Goal: Task Accomplishment & Management: Manage account settings

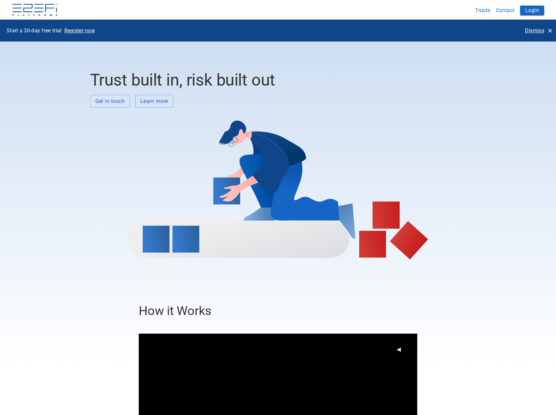
drag, startPoint x: 532, startPoint y: 28, endPoint x: 518, endPoint y: 17, distance: 17.8
click at [532, 28] on p "Dismiss" at bounding box center [534, 31] width 19 height 8
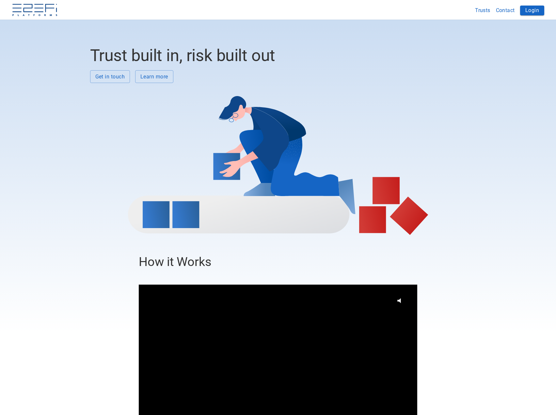
click at [532, 13] on button "Login" at bounding box center [532, 11] width 24 height 10
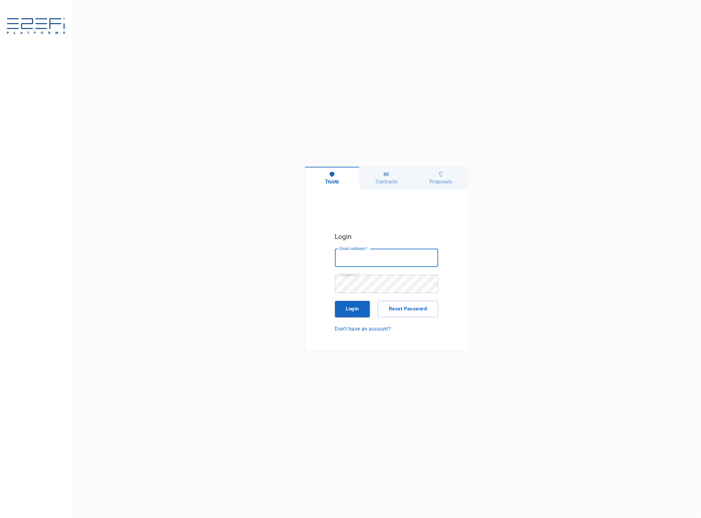
click at [360, 255] on input "Email address   *" at bounding box center [386, 258] width 103 height 18
type input "jkennedy@boxandco.com.au"
click at [356, 310] on button "Login" at bounding box center [352, 309] width 35 height 16
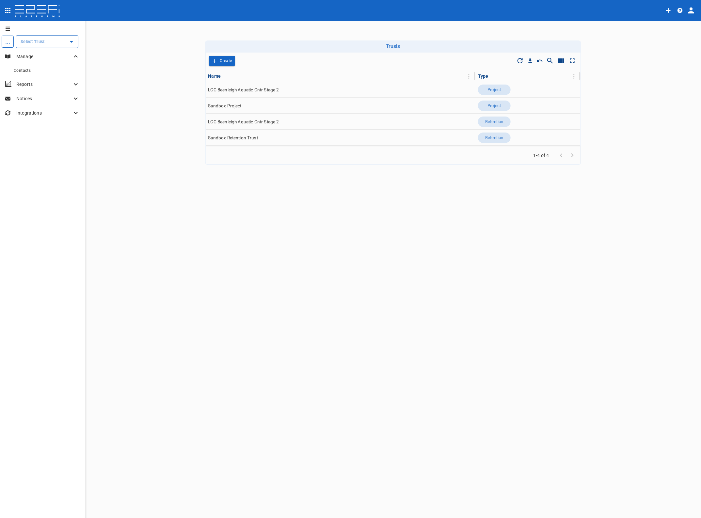
click at [38, 41] on input "text" at bounding box center [42, 41] width 47 height 7
click at [28, 72] on p "LCC Beenleigh A..." at bounding box center [31, 75] width 43 height 8
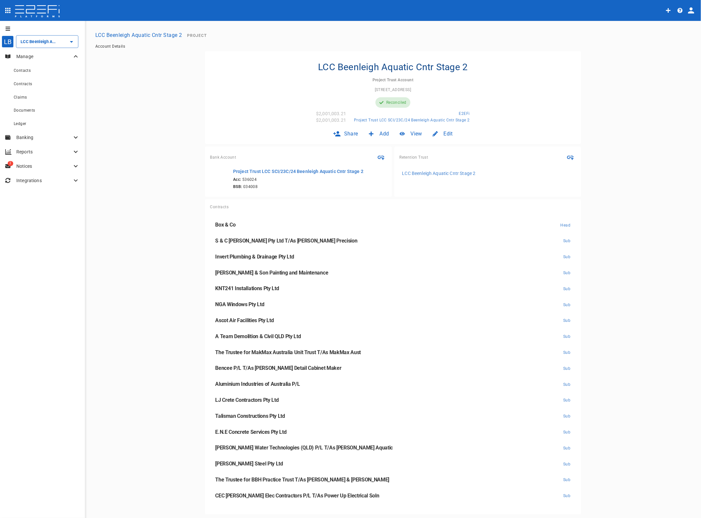
click at [24, 134] on p "Banking" at bounding box center [43, 137] width 55 height 7
click at [74, 176] on icon "Create receive money" at bounding box center [75, 178] width 4 height 4
click at [113, 189] on span "Principal Progress Payment" at bounding box center [105, 189] width 62 height 8
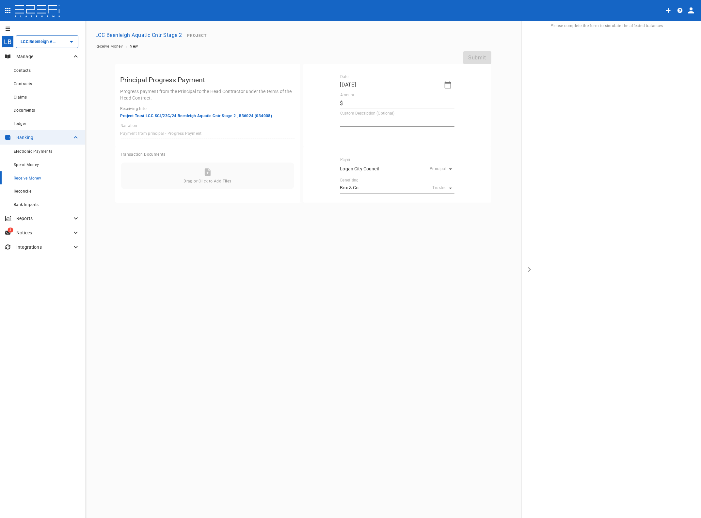
click at [446, 83] on icon "button" at bounding box center [448, 84] width 7 height 7
click at [372, 146] on div "13" at bounding box center [372, 146] width 5 height 7
type input "13/08/2025"
click at [353, 102] on input "Amount" at bounding box center [400, 103] width 109 height 10
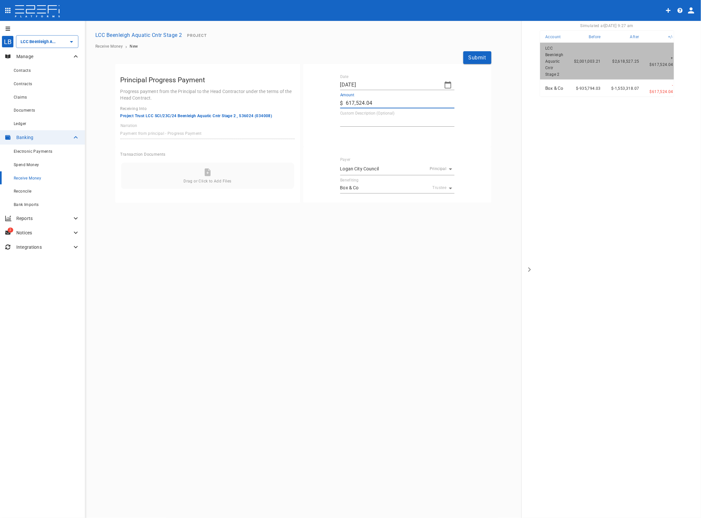
type input "617,524.04"
click at [405, 272] on div "LB LCC Beenleigh Aquatic Cntr Stage 2 ​ Manage Contacts Contracts Claims Docume…" at bounding box center [350, 270] width 701 height 498
click at [475, 58] on button "Submit" at bounding box center [477, 57] width 28 height 13
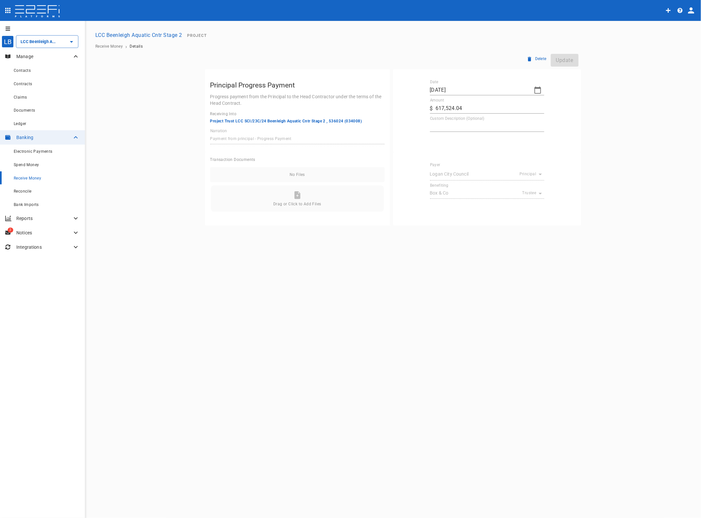
click at [29, 137] on p "Banking" at bounding box center [43, 137] width 55 height 7
click at [26, 179] on span "Receive Money" at bounding box center [27, 178] width 27 height 5
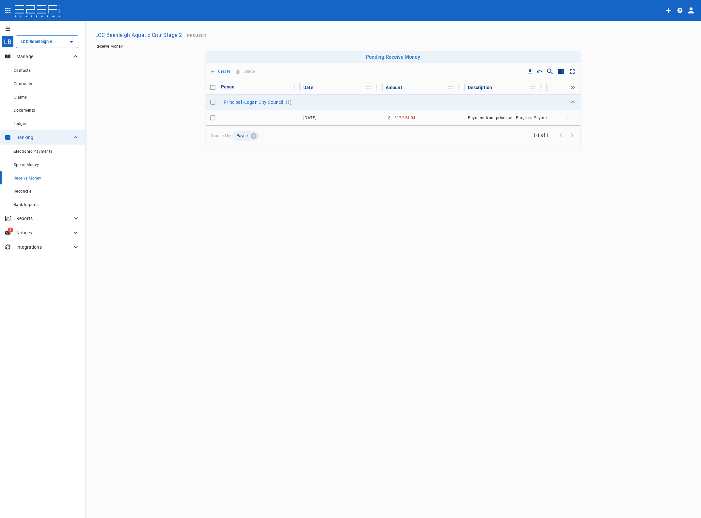
click at [20, 190] on span "Reconcile" at bounding box center [23, 191] width 18 height 5
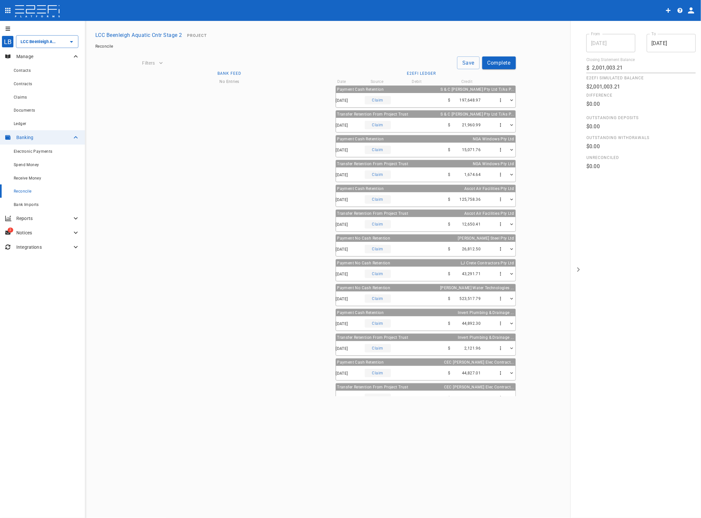
click at [17, 204] on span "Bank Imports" at bounding box center [26, 204] width 25 height 5
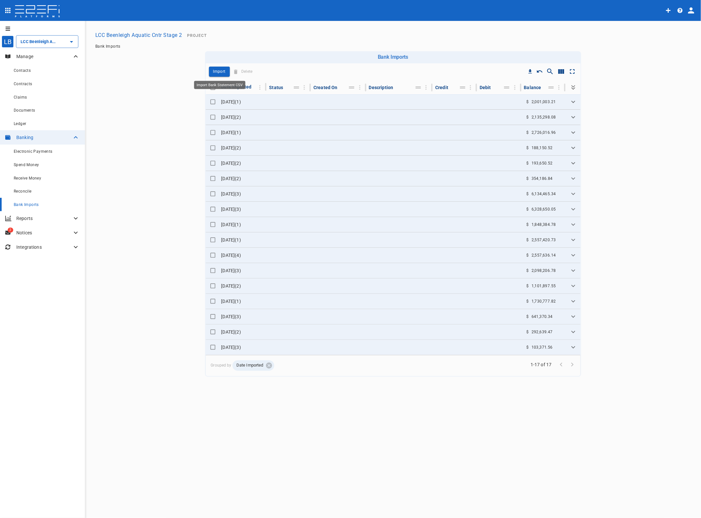
click at [223, 70] on p "Import" at bounding box center [219, 72] width 12 height 8
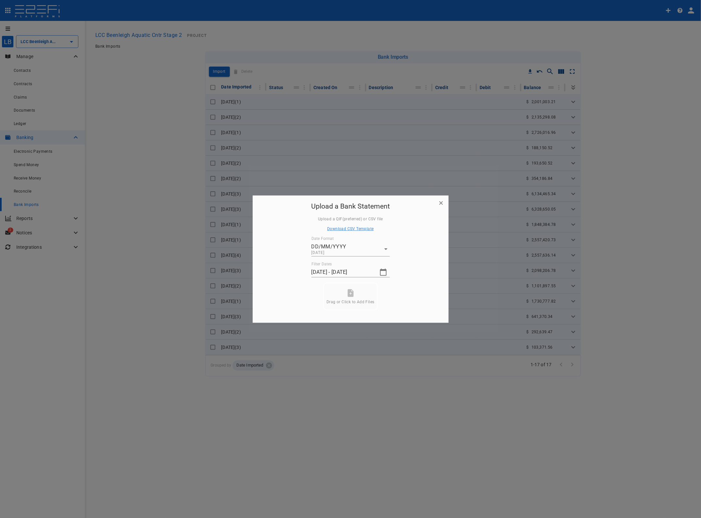
click at [383, 271] on icon "button" at bounding box center [383, 272] width 8 height 8
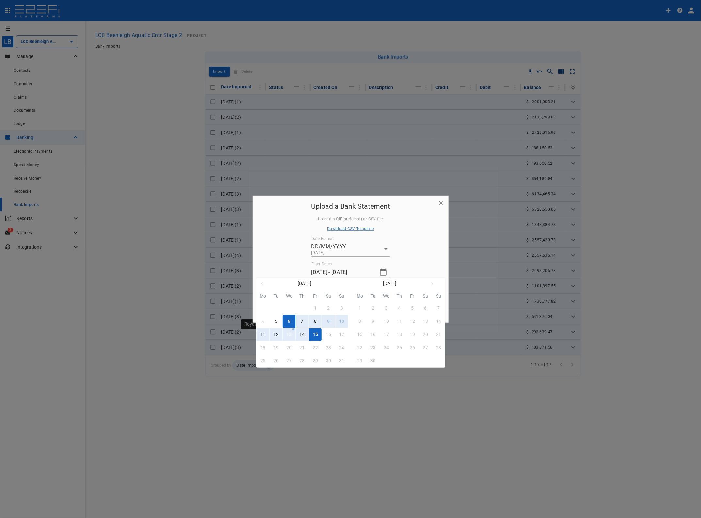
click at [288, 332] on div "13" at bounding box center [288, 334] width 5 height 7
click at [300, 336] on div "14" at bounding box center [302, 334] width 5 height 7
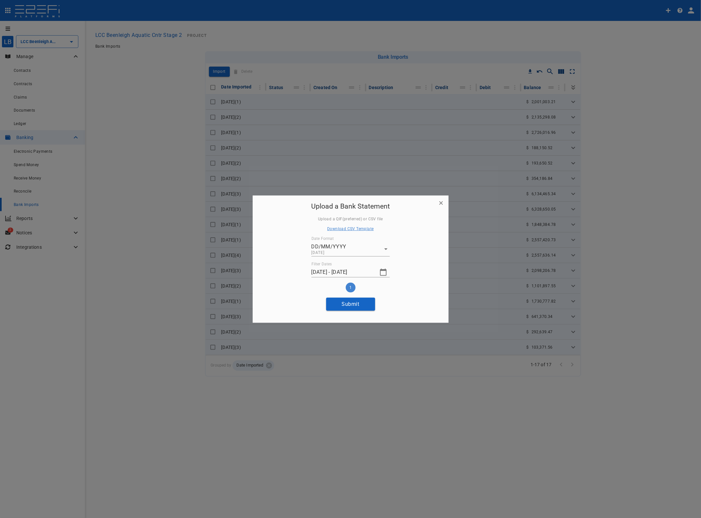
click at [354, 305] on button "Submit" at bounding box center [350, 304] width 49 height 13
type input "14/08/2025 - 15/08/2025"
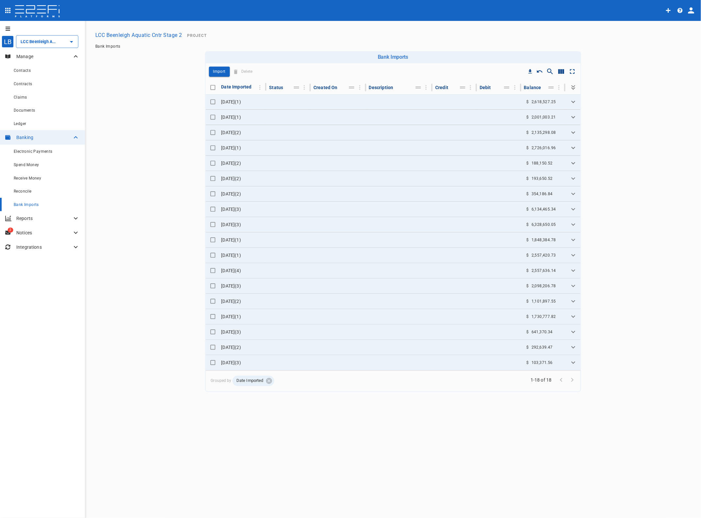
click at [20, 189] on span "Reconcile" at bounding box center [23, 191] width 18 height 5
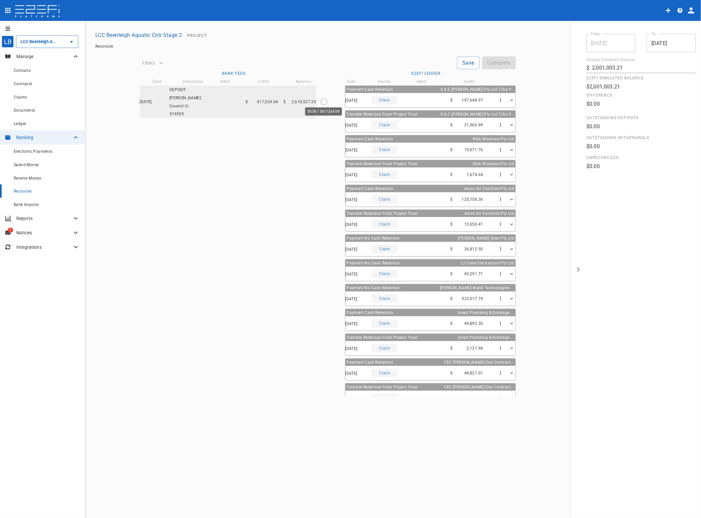
click at [324, 99] on circle "$0.00 / $617,524.04" at bounding box center [324, 102] width 6 height 6
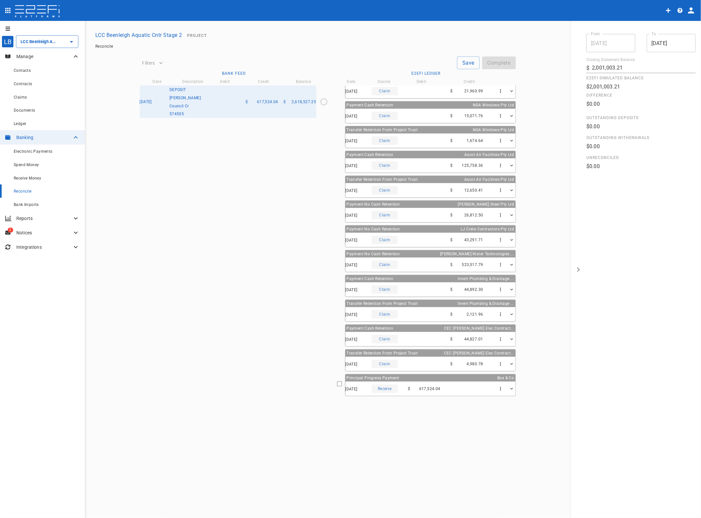
click at [337, 382] on icon at bounding box center [340, 384] width 6 height 6
type input "13/08/2025"
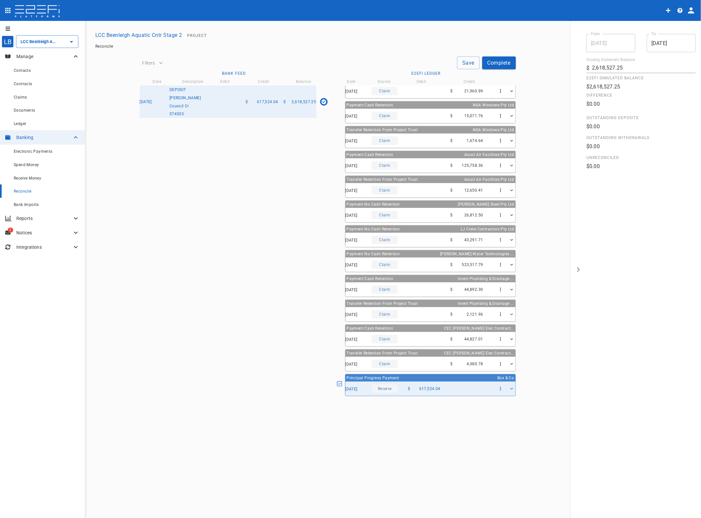
click at [467, 60] on button "Save" at bounding box center [468, 62] width 23 height 13
click at [495, 62] on button "Complete" at bounding box center [499, 62] width 34 height 13
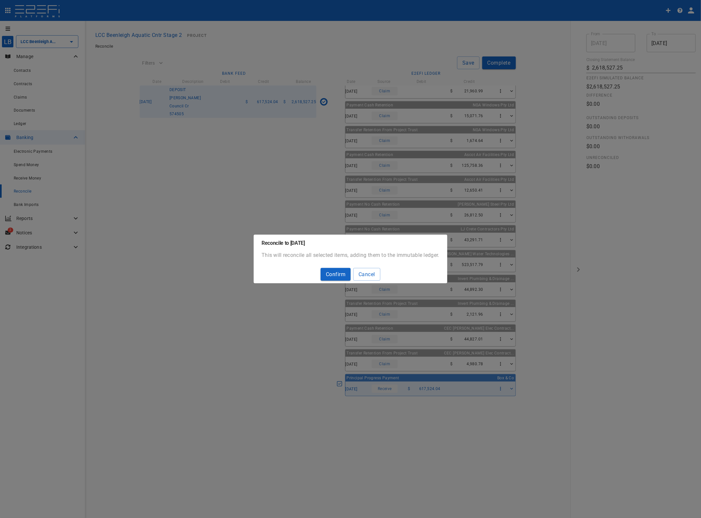
click at [334, 274] on button "Confirm" at bounding box center [336, 274] width 30 height 13
type input "2,001,003.21"
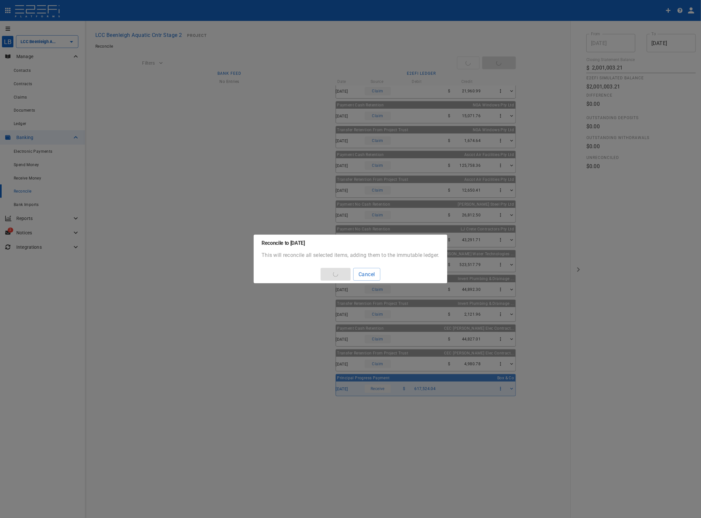
type input "[DATE]"
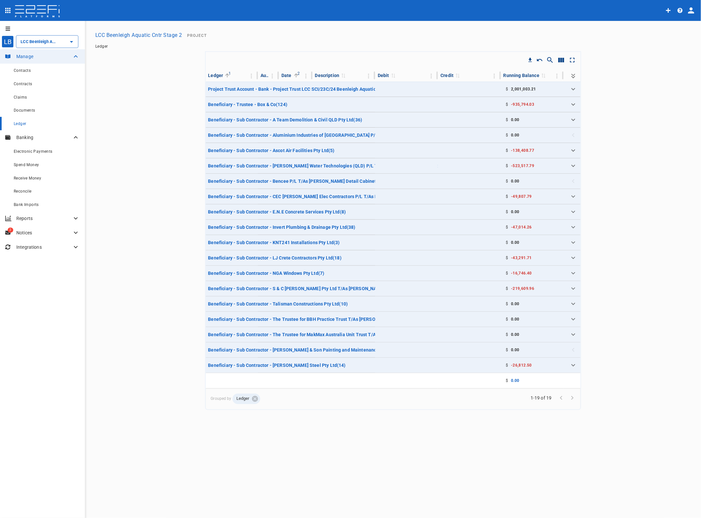
click at [22, 189] on div "Reconcile" at bounding box center [47, 191] width 66 height 8
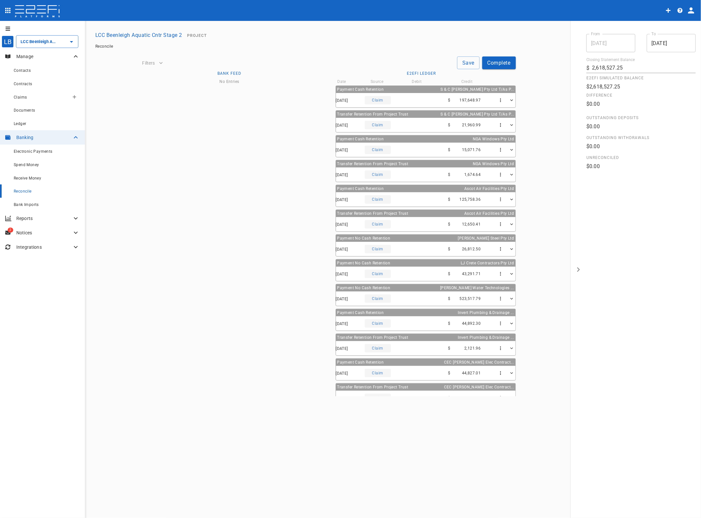
click at [23, 95] on span "Claims" at bounding box center [20, 97] width 13 height 5
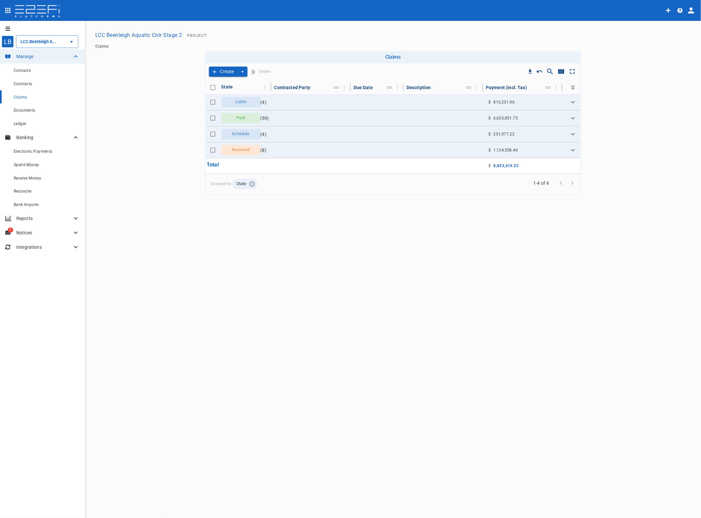
click at [574, 102] on icon "Expand" at bounding box center [573, 102] width 4 height 2
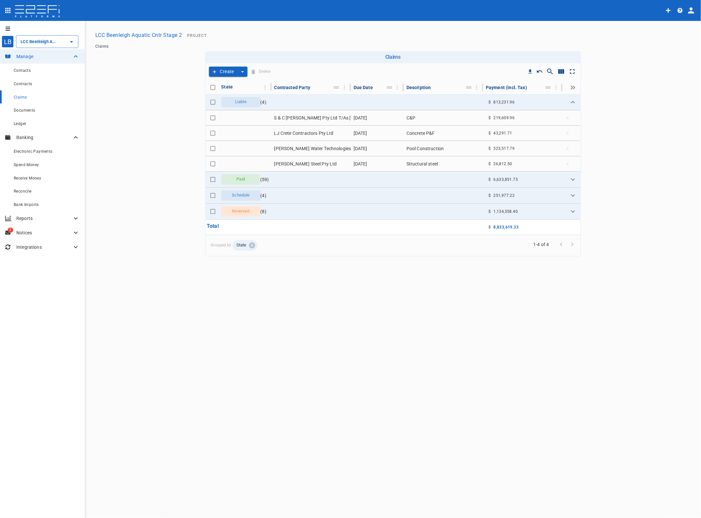
click at [309, 116] on td "S & C [PERSON_NAME] Pty Ltd T/As [PERSON_NAME] Precision" at bounding box center [311, 117] width 79 height 15
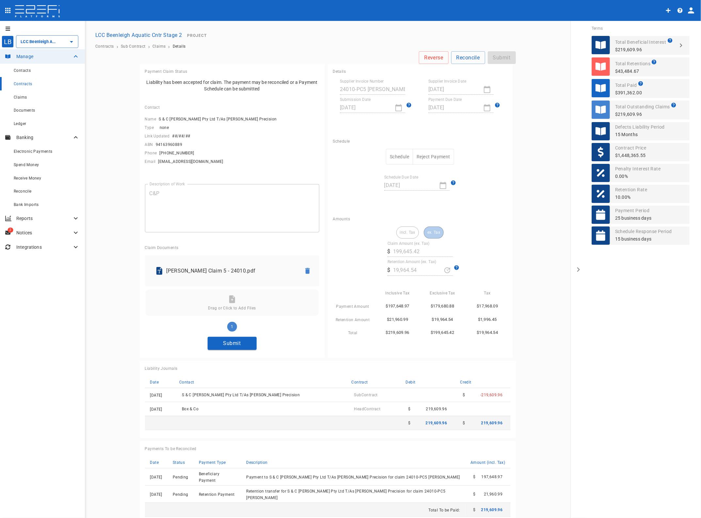
click at [229, 344] on button "Submit" at bounding box center [232, 343] width 49 height 13
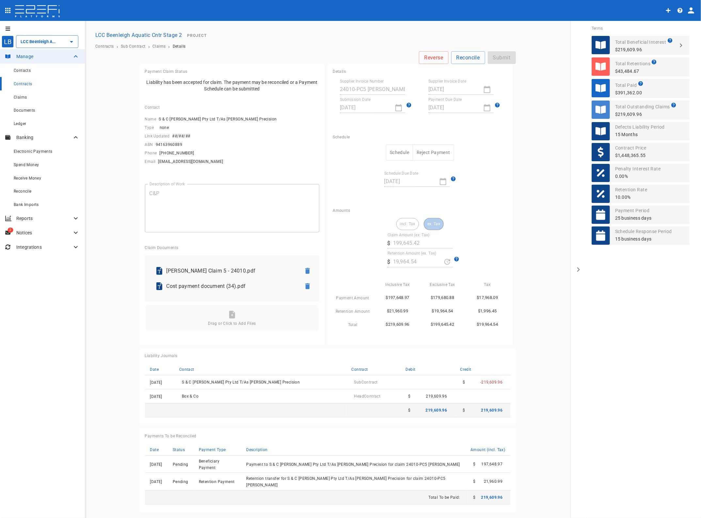
click at [401, 152] on button "Schedule" at bounding box center [399, 153] width 27 height 16
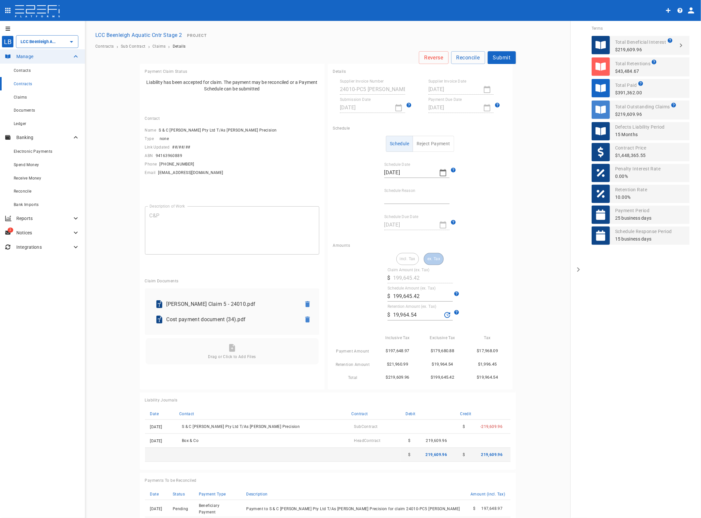
click at [389, 200] on input "Schedule Reason" at bounding box center [416, 199] width 65 height 10
type input "Paid in full"
click at [402, 261] on div "incl. Tax ex. Tax" at bounding box center [420, 259] width 48 height 12
click at [429, 256] on div "incl. Tax ex. Tax" at bounding box center [420, 259] width 48 height 12
click at [413, 315] on input "19,964.54" at bounding box center [417, 315] width 49 height 10
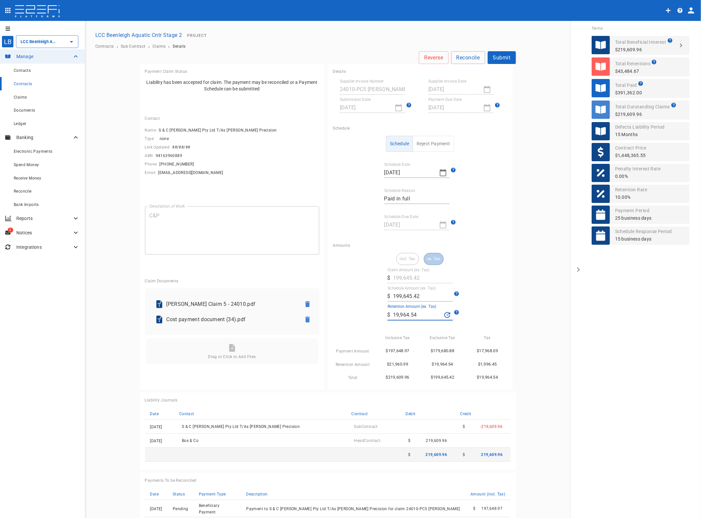
drag, startPoint x: 418, startPoint y: 315, endPoint x: 333, endPoint y: 310, distance: 85.7
click at [337, 310] on div "incl. Tax ex. Tax Claim Amount (ex. Tax) ​ $ 199,645.42 Schedule Amount (ex. Ta…" at bounding box center [420, 317] width 174 height 129
type input "19,964.49"
click at [405, 297] on input "199,645.42" at bounding box center [423, 296] width 60 height 10
click at [497, 303] on div "incl. Tax ex. Tax Claim Amount (ex. Tax) ​ $ 199,645.42 Schedule Amount (ex. Ta…" at bounding box center [420, 317] width 174 height 129
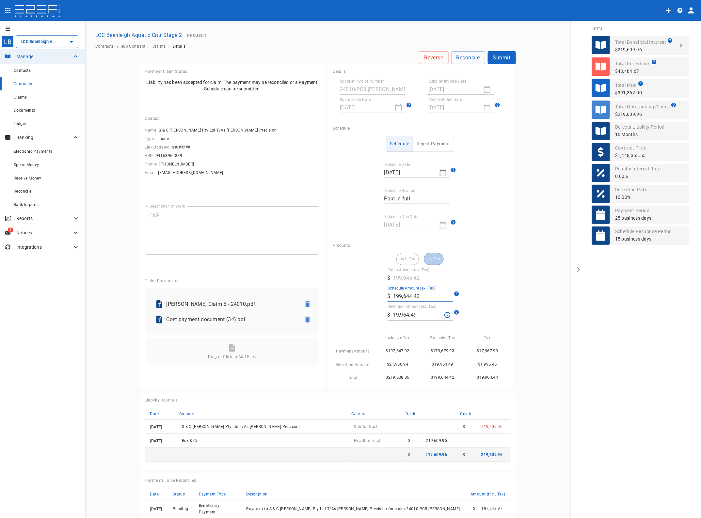
click at [412, 295] on input "199,644.42" at bounding box center [423, 296] width 60 height 10
type input "199,644.92"
click at [515, 297] on div "Reverse Reconcile Submit Payment Claim Status Liability has been accepted for c…" at bounding box center [328, 303] width 392 height 505
click at [521, 317] on main "Reverse Reconcile Submit Payment Claim Status Liability has been accepted for c…" at bounding box center [328, 303] width 470 height 505
click at [498, 56] on button "Submit" at bounding box center [502, 57] width 28 height 13
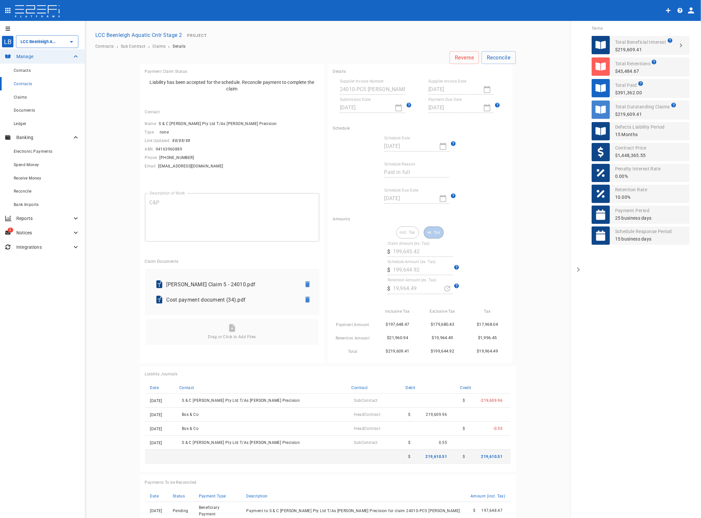
click at [25, 96] on span "Claims" at bounding box center [20, 97] width 13 height 5
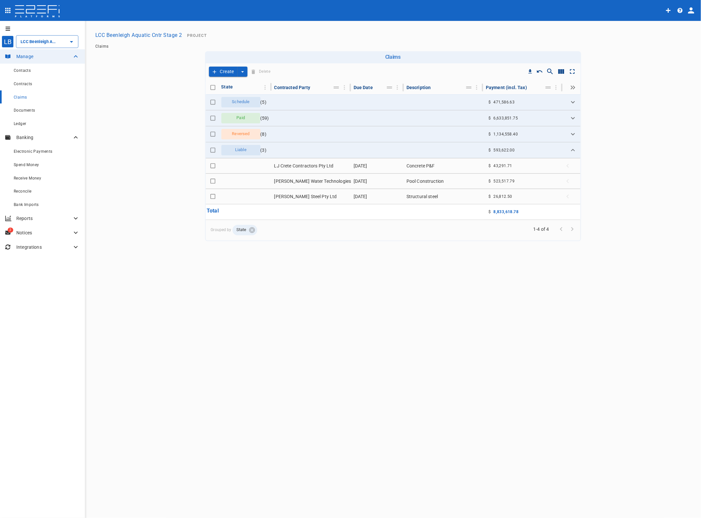
click at [571, 100] on icon "Expand" at bounding box center [573, 102] width 8 height 8
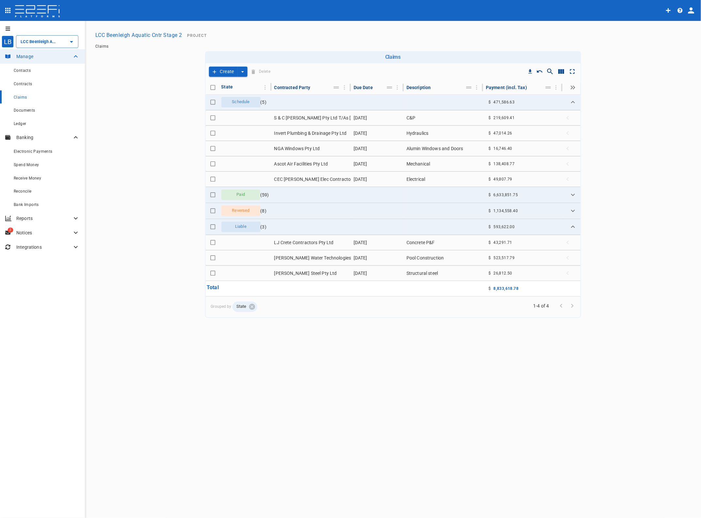
click at [299, 244] on td "LJ Crete Contractors Pty Ltd" at bounding box center [311, 242] width 79 height 15
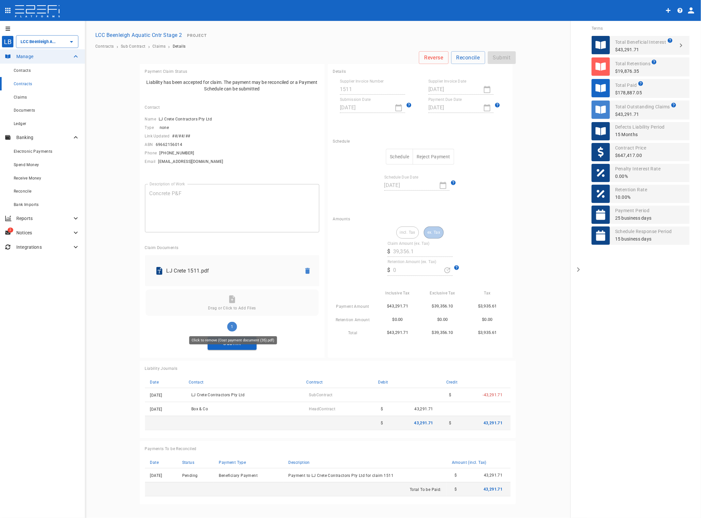
click at [234, 344] on div "Click to remove (Cost payment document (35).pdf)" at bounding box center [233, 340] width 88 height 8
click at [231, 343] on button "Submit" at bounding box center [232, 343] width 49 height 13
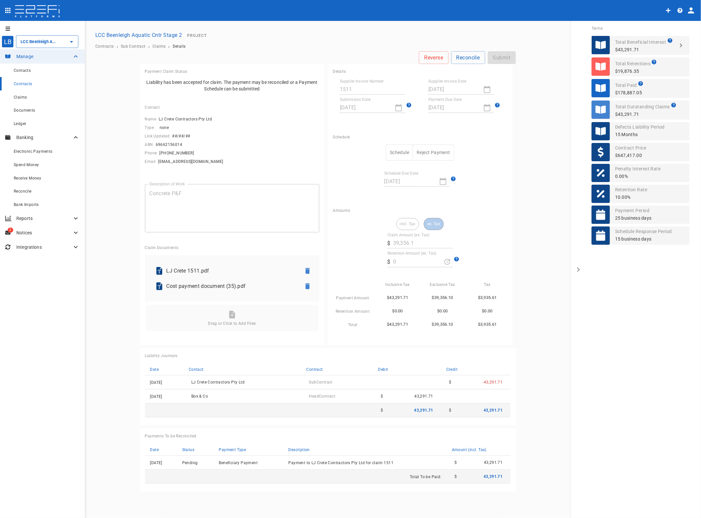
click at [401, 155] on button "Schedule" at bounding box center [399, 153] width 27 height 16
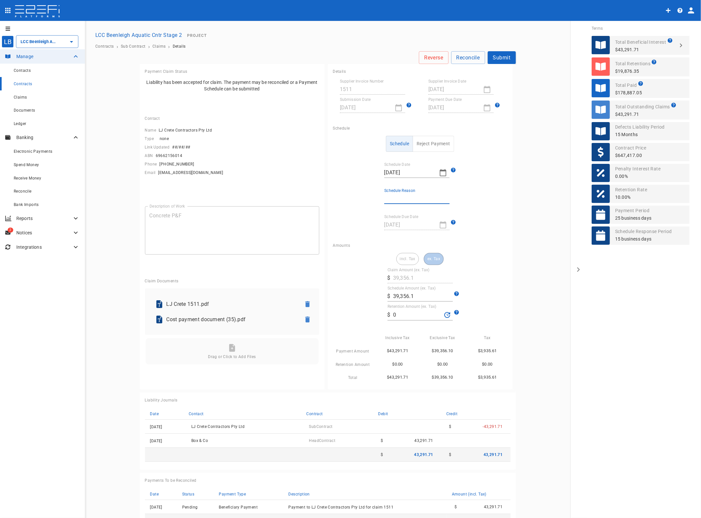
click at [401, 199] on input "Schedule Reason" at bounding box center [416, 199] width 65 height 10
type input "Reduced Payment"
click at [432, 258] on div "incl. Tax ex. Tax" at bounding box center [420, 259] width 48 height 12
drag, startPoint x: 400, startPoint y: 312, endPoint x: 350, endPoint y: 311, distance: 50.3
click at [354, 311] on div "incl. Tax ex. Tax Claim Amount (ex. Tax) ​ $ 39,356.1 Schedule Amount (ex. Tax)…" at bounding box center [420, 317] width 174 height 129
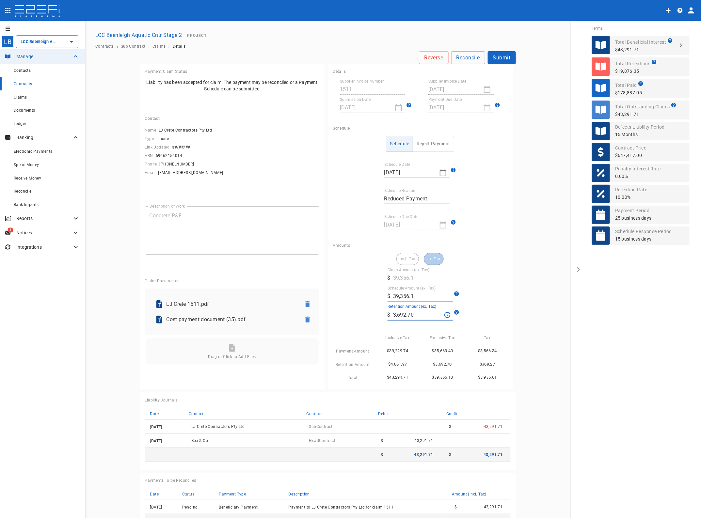
type input "3,692.7"
click at [416, 300] on input "39,356.1" at bounding box center [423, 296] width 60 height 10
drag, startPoint x: 415, startPoint y: 300, endPoint x: 340, endPoint y: 291, distance: 75.3
click at [342, 292] on div "incl. Tax ex. Tax Claim Amount (ex. Tax) ​ $ 39,356.1 Schedule Amount (ex. Tax)…" at bounding box center [420, 317] width 174 height 129
type input "36,927"
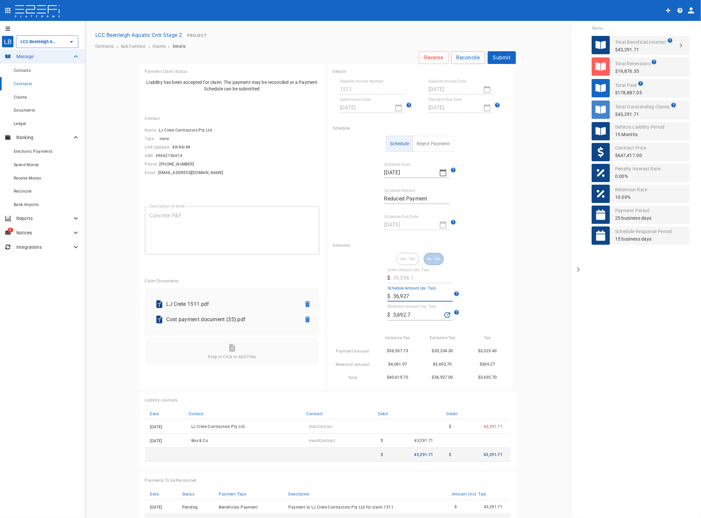
click at [523, 334] on main "Reverse Reconcile Submit Payment Claim Status Liability has been accepted for c…" at bounding box center [328, 293] width 470 height 485
click at [497, 57] on button "Submit" at bounding box center [502, 57] width 28 height 13
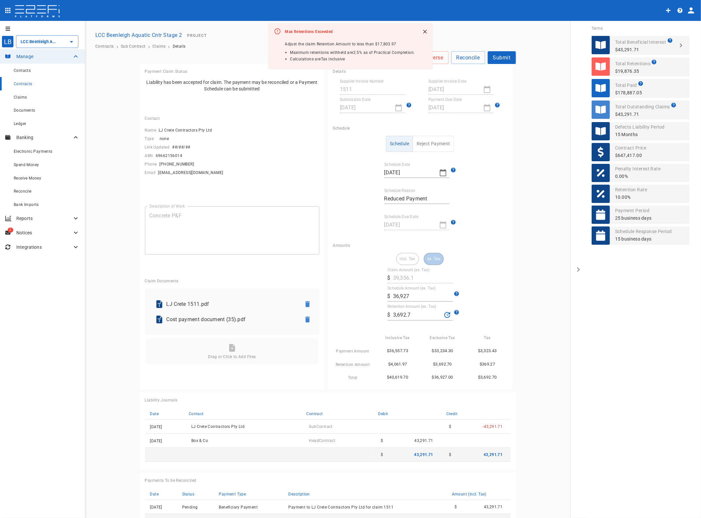
click at [22, 83] on span "Contracts" at bounding box center [23, 84] width 19 height 5
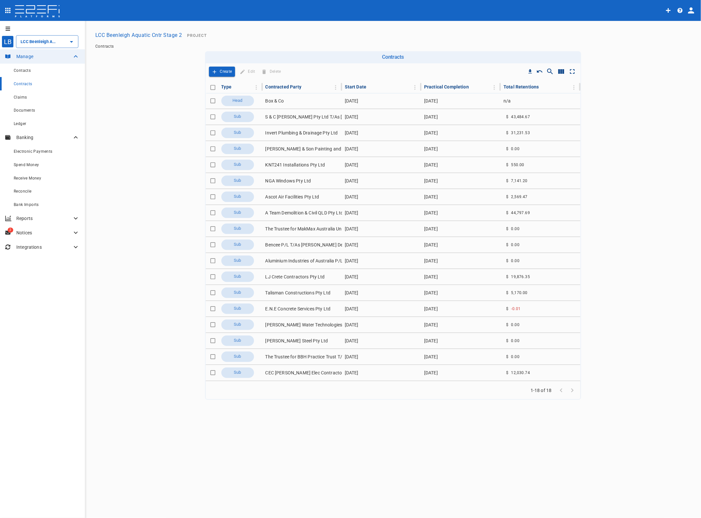
click at [279, 276] on td "LJ Crete Contractors Pty Ltd" at bounding box center [302, 277] width 79 height 16
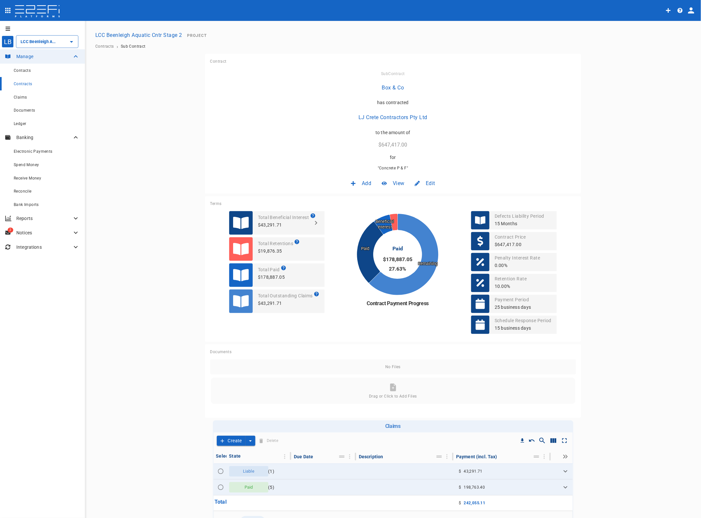
click at [426, 181] on span "Edit" at bounding box center [430, 184] width 9 height 8
click at [424, 196] on span "Contract" at bounding box center [421, 198] width 19 height 8
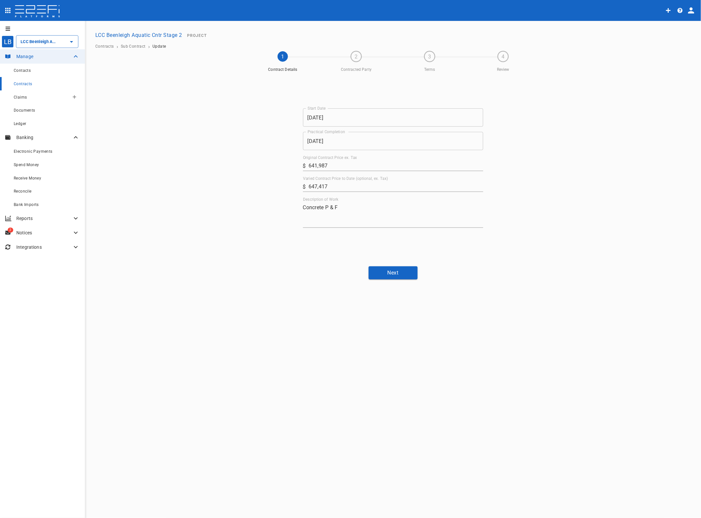
click at [22, 96] on span "Claims" at bounding box center [20, 97] width 13 height 5
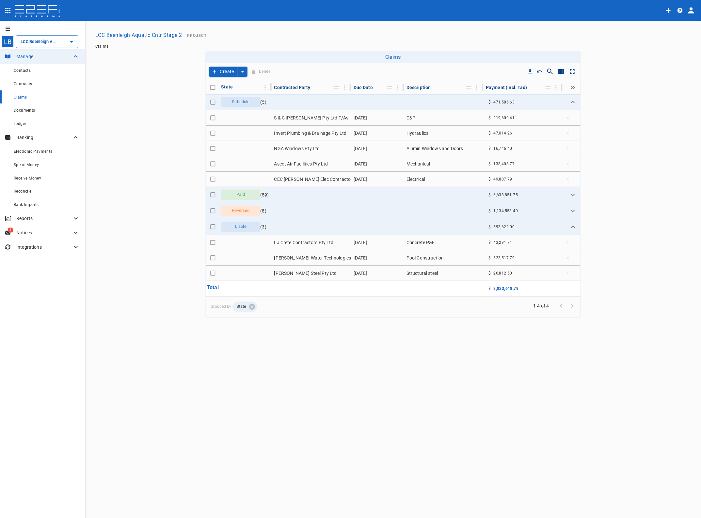
click at [321, 274] on td "[PERSON_NAME] Steel Pty Ltd" at bounding box center [311, 273] width 79 height 15
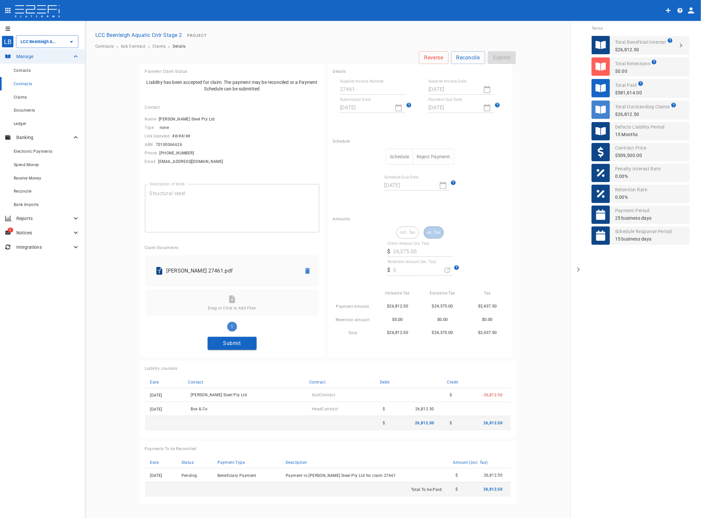
click at [234, 346] on button "Submit" at bounding box center [232, 343] width 49 height 13
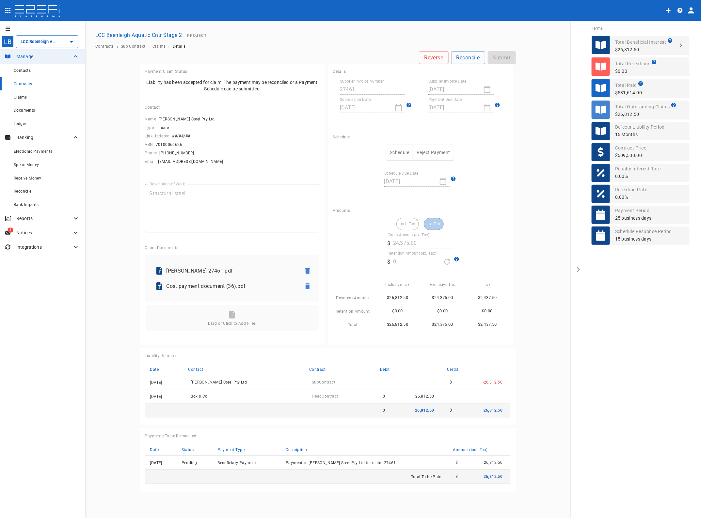
click at [397, 152] on button "Schedule" at bounding box center [399, 153] width 27 height 16
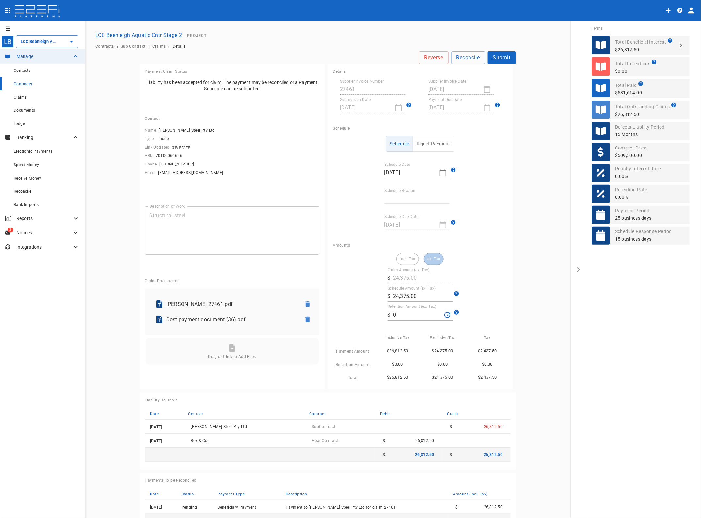
click at [396, 198] on input "Schedule Reason" at bounding box center [416, 199] width 65 height 10
type input "Reduced Payment"
drag, startPoint x: 419, startPoint y: 295, endPoint x: 370, endPoint y: 291, distance: 50.2
click at [370, 291] on div "incl. Tax ex. Tax Claim Amount (ex. Tax) ​ $ 24,375.00 Schedule Amount (ex. Tax…" at bounding box center [420, 317] width 174 height 129
type input "9,740"
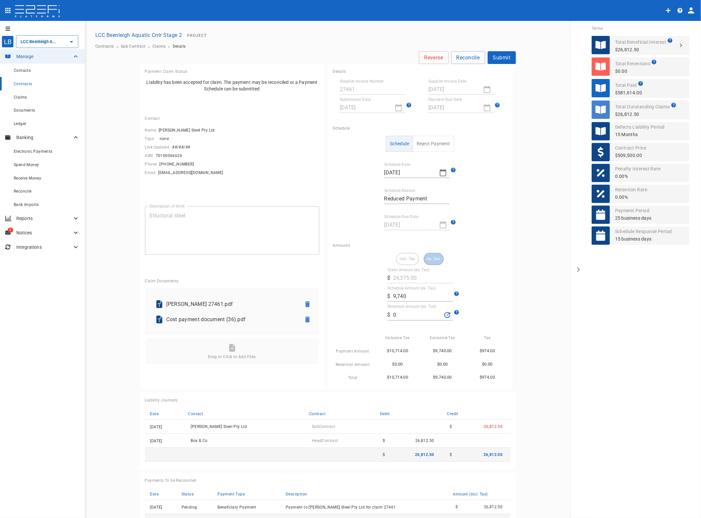
click at [541, 341] on main "Reverse Reconcile Submit Payment Claim Status Liability has been accepted for c…" at bounding box center [328, 293] width 470 height 485
click at [502, 59] on button "Submit" at bounding box center [502, 57] width 28 height 13
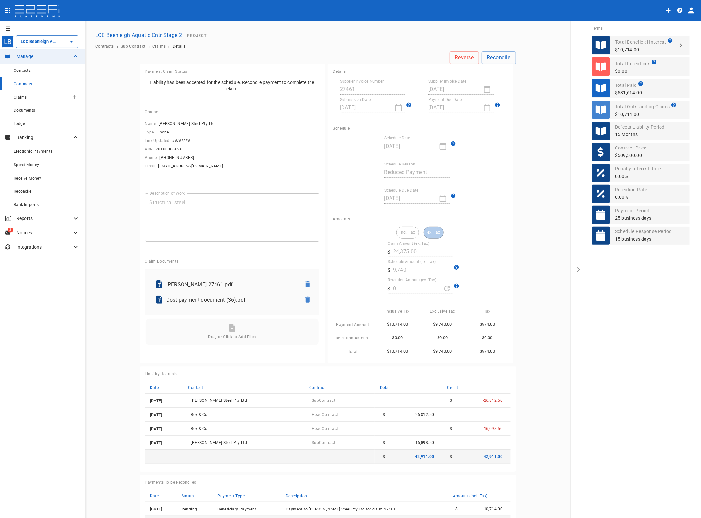
click at [22, 96] on span "Claims" at bounding box center [20, 97] width 13 height 5
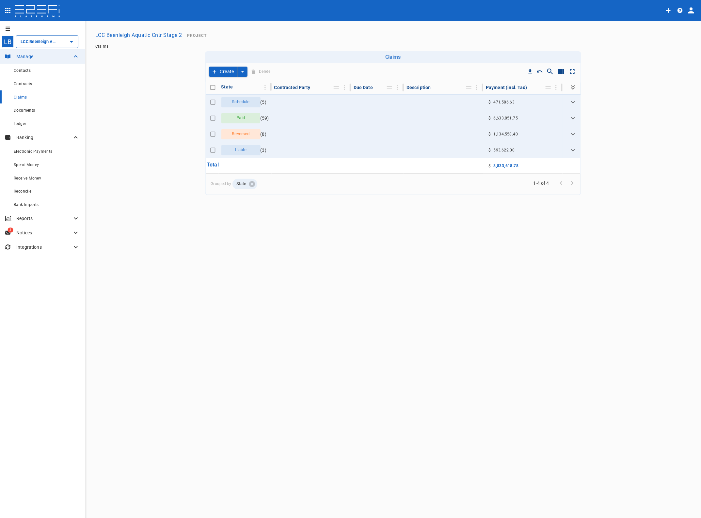
type input "LCC Beenleigh Aquatic Cntr Stage 2"
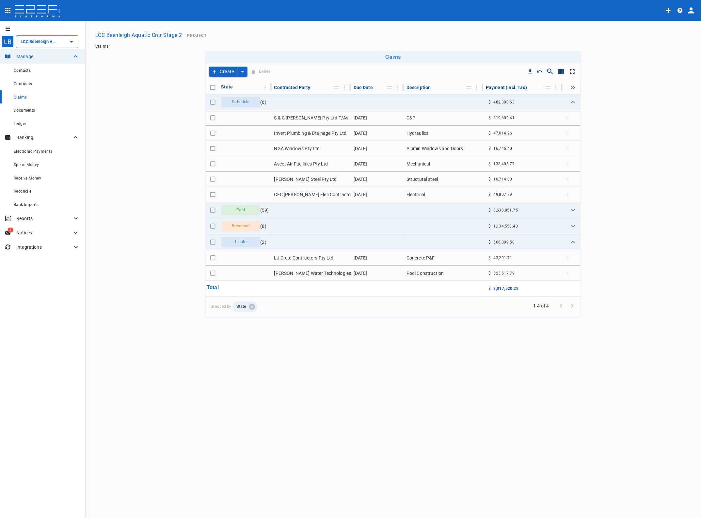
click at [330, 273] on td "[PERSON_NAME] Water Technologies (QLD) P/L T/As [PERSON_NAME] Aquatic" at bounding box center [311, 273] width 79 height 15
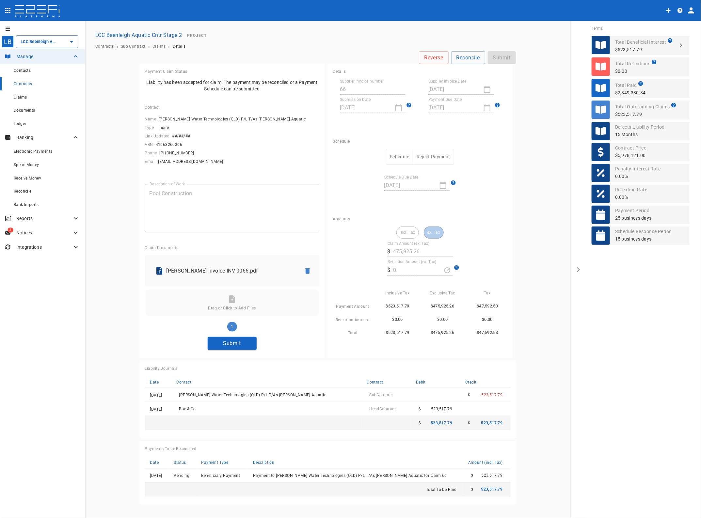
click at [226, 343] on button "Submit" at bounding box center [232, 343] width 49 height 13
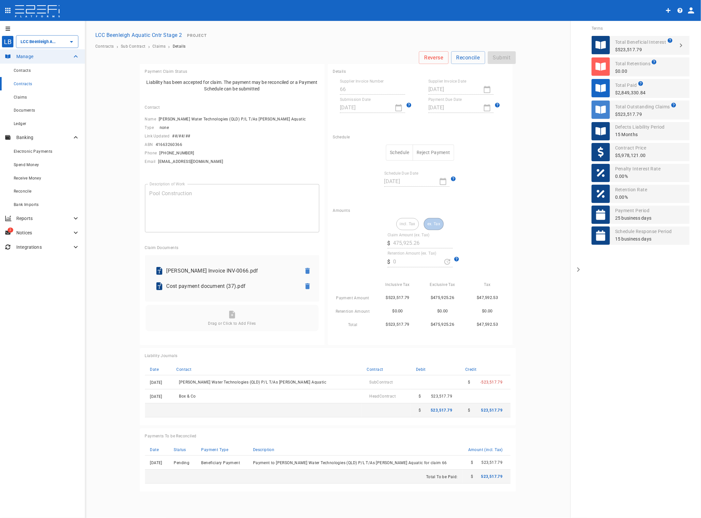
click at [395, 149] on button "Schedule" at bounding box center [399, 153] width 27 height 16
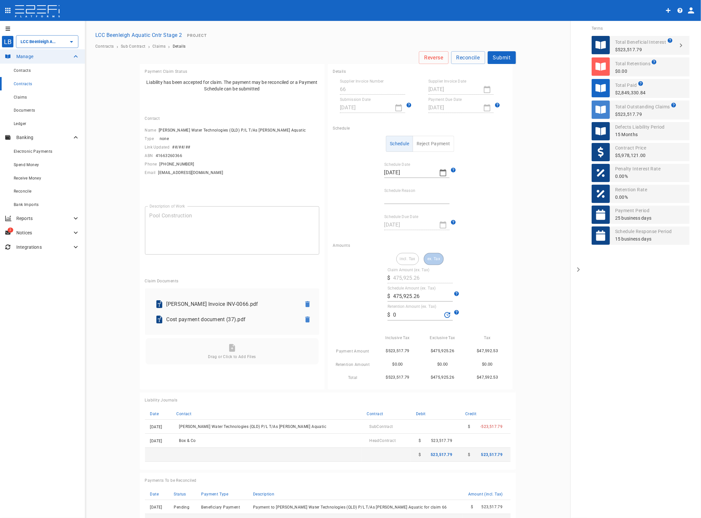
click at [402, 195] on input "Schedule Reason" at bounding box center [416, 199] width 65 height 10
type input "Paid in full"
click at [499, 56] on button "Submit" at bounding box center [502, 57] width 28 height 13
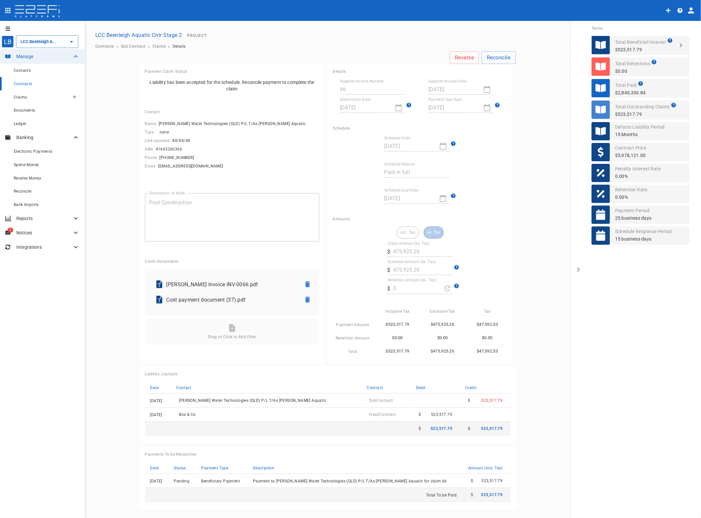
click at [21, 97] on span "Claims" at bounding box center [20, 97] width 13 height 5
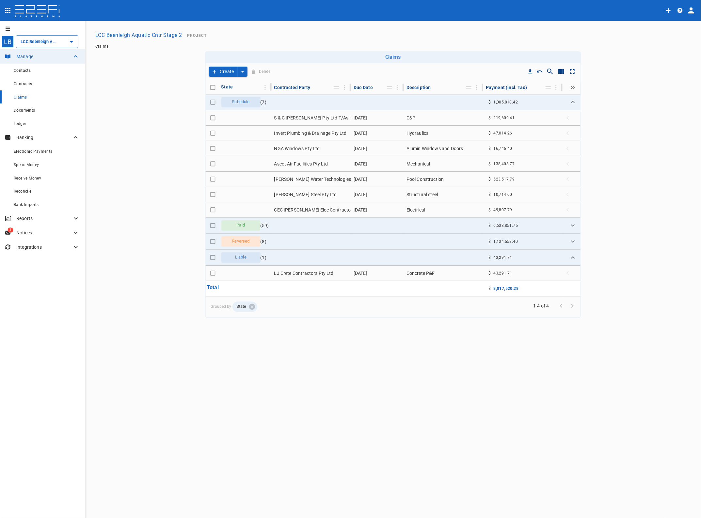
click at [302, 272] on td "LJ Crete Contractors Pty Ltd" at bounding box center [311, 273] width 79 height 15
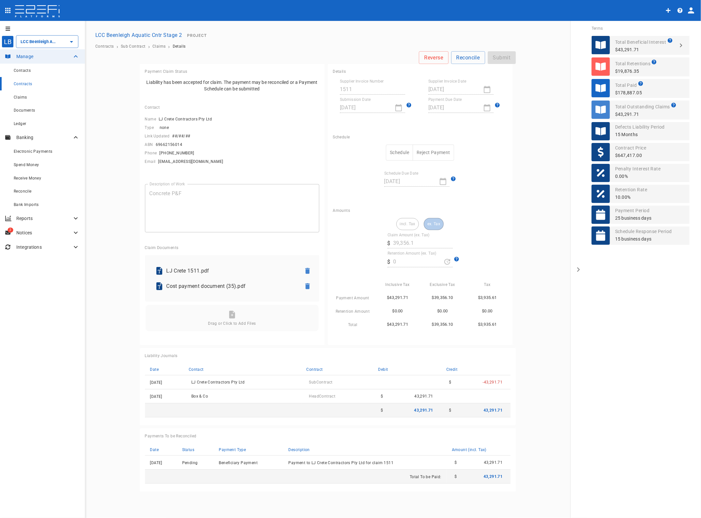
click at [22, 85] on span "Contracts" at bounding box center [23, 84] width 19 height 5
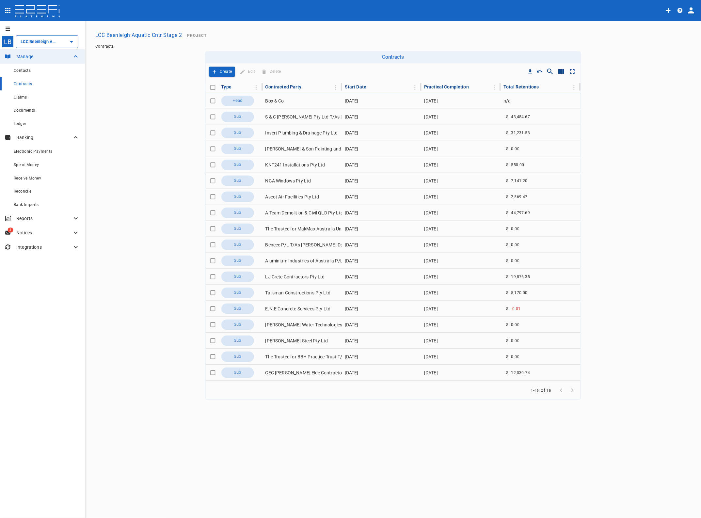
click at [288, 277] on td "LJ Crete Contractors Pty Ltd" at bounding box center [302, 277] width 79 height 16
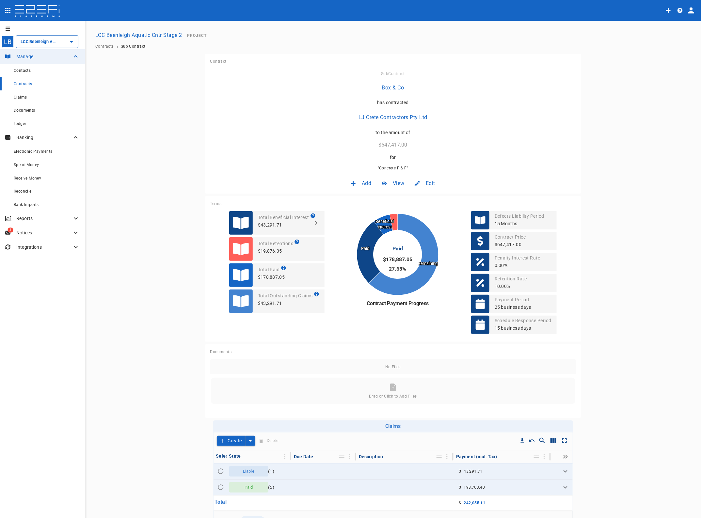
click at [427, 183] on span "Edit" at bounding box center [430, 184] width 9 height 8
click at [428, 196] on span "Contract" at bounding box center [421, 198] width 19 height 8
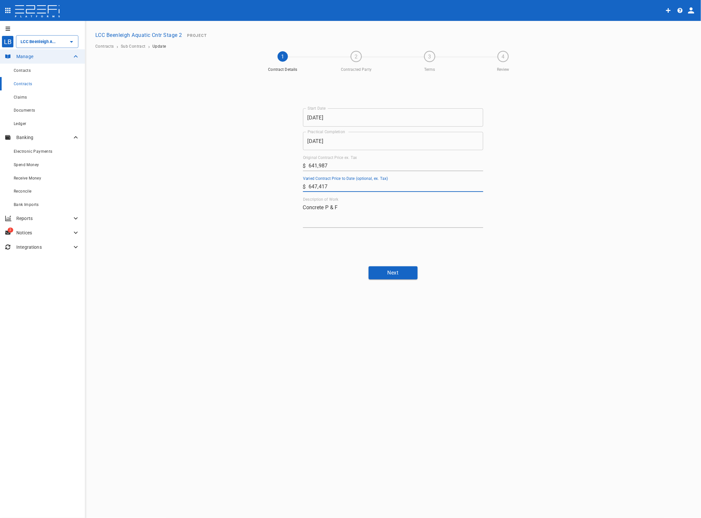
drag, startPoint x: 332, startPoint y: 187, endPoint x: 250, endPoint y: 186, distance: 81.9
click at [252, 186] on div "Start Date [DATE] Start Date Practical Completion [DATE] Practical Completion O…" at bounding box center [393, 168] width 392 height 186
type input "710,137"
click at [392, 272] on button "Next" at bounding box center [393, 272] width 49 height 13
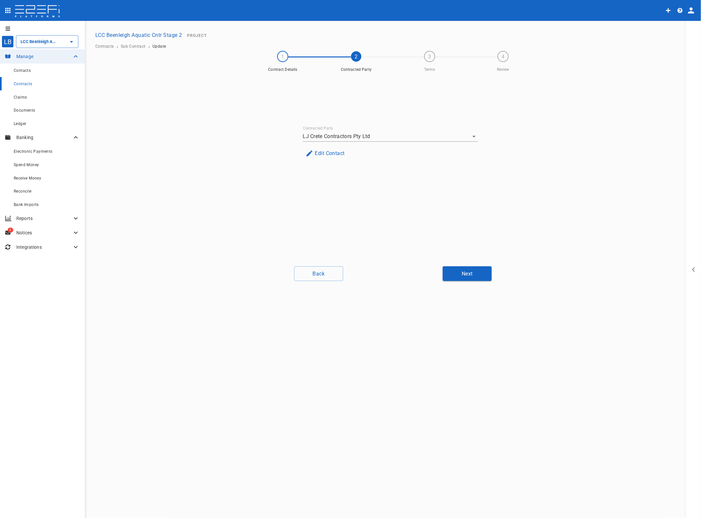
click at [474, 272] on button "Next" at bounding box center [467, 273] width 49 height 15
click at [473, 273] on button "Next" at bounding box center [467, 273] width 49 height 15
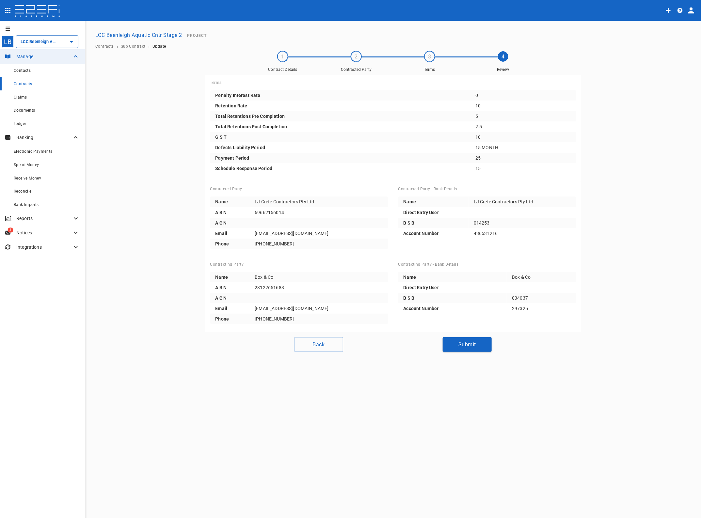
click at [465, 343] on button "Submit" at bounding box center [467, 344] width 49 height 15
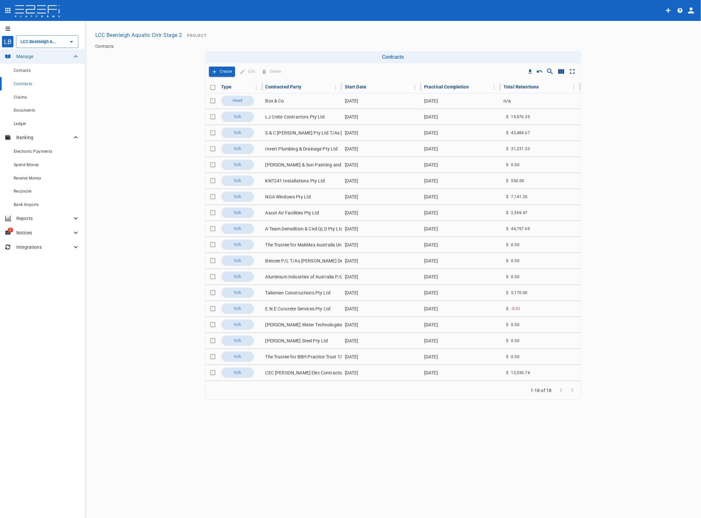
click at [19, 94] on div "Claims" at bounding box center [47, 97] width 66 height 8
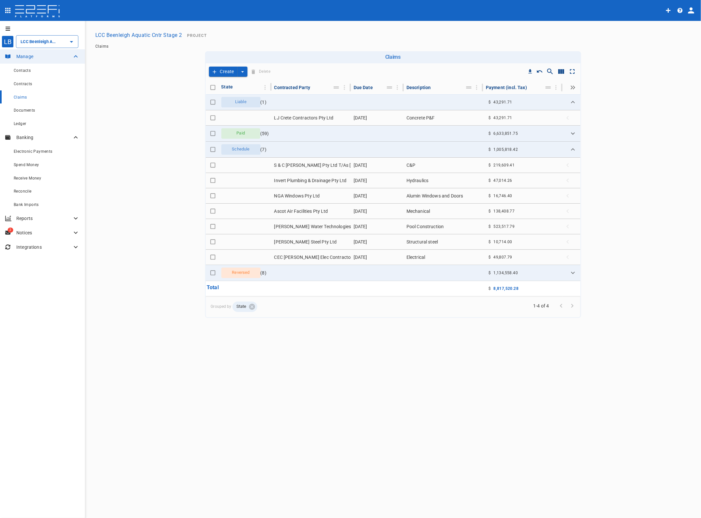
click at [312, 117] on td "LJ Crete Contractors Pty Ltd" at bounding box center [311, 117] width 79 height 15
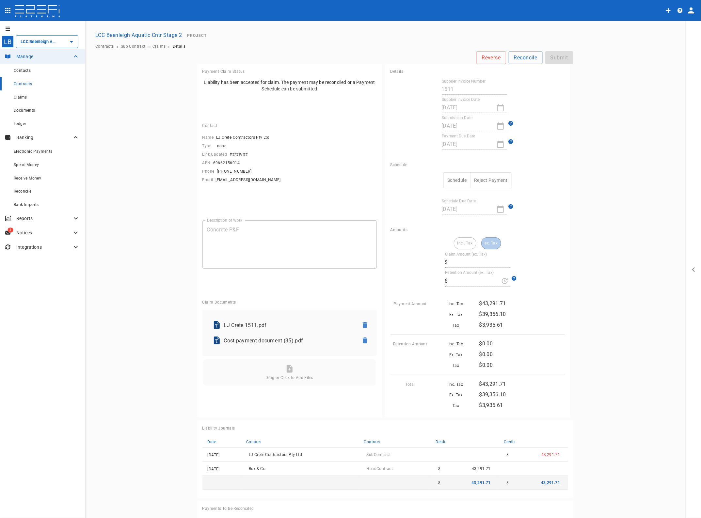
type input "39,356.1"
type input "0"
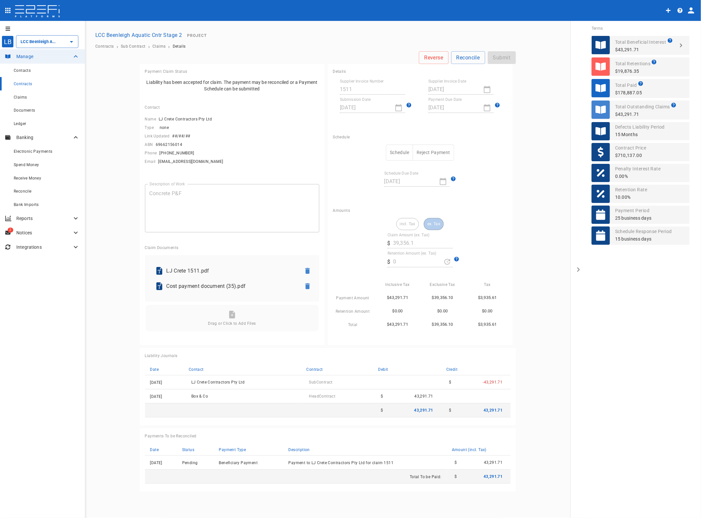
click at [397, 152] on button "Schedule" at bounding box center [399, 153] width 27 height 16
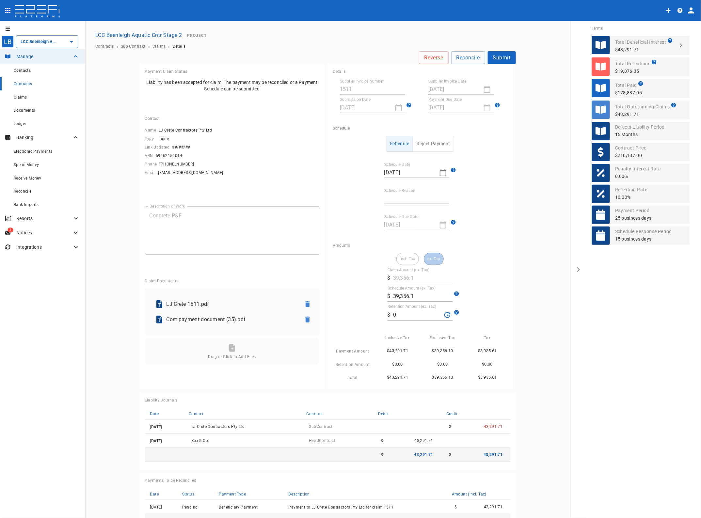
click at [395, 197] on input "Schedule Reason" at bounding box center [416, 199] width 65 height 10
type input "Reduced Payment"
drag, startPoint x: 394, startPoint y: 316, endPoint x: 365, endPoint y: 316, distance: 29.4
click at [366, 316] on div "incl. Tax ex. Tax Claim Amount (ex. Tax) ​ $ 39,356.1 Schedule Amount (ex. Tax)…" at bounding box center [420, 317] width 174 height 129
type input "3,692.7"
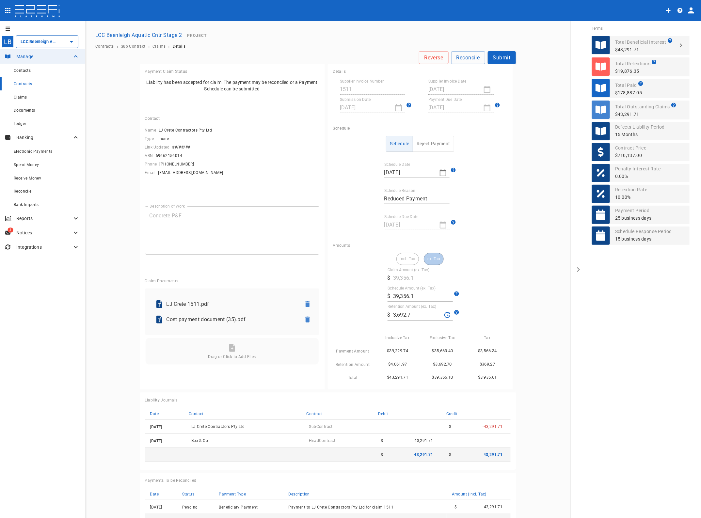
click at [408, 296] on input "39,356.1" at bounding box center [423, 296] width 60 height 10
drag, startPoint x: 414, startPoint y: 296, endPoint x: 364, endPoint y: 296, distance: 49.6
click at [364, 296] on div "incl. Tax ex. Tax Claim Amount (ex. Tax) ​ $ 39,356.1 Schedule Amount (ex. Tax)…" at bounding box center [420, 317] width 174 height 129
type input "36,927"
click at [553, 340] on main "Reverse Reconcile Submit Payment Claim Status Liability has been accepted for c…" at bounding box center [328, 293] width 470 height 485
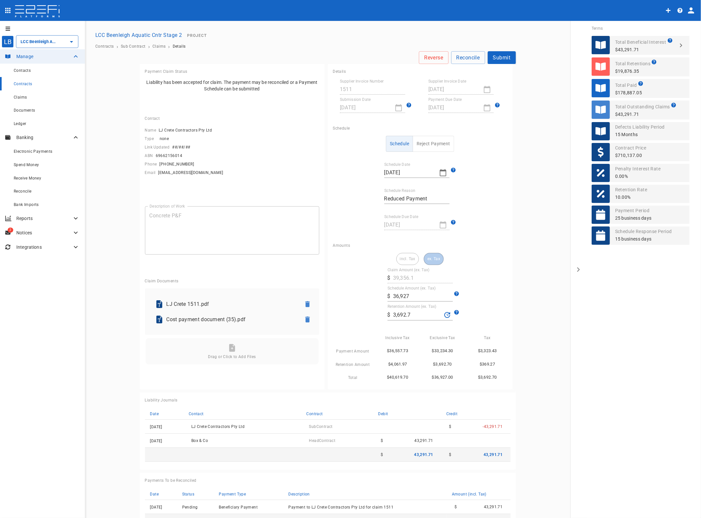
click at [498, 58] on button "Submit" at bounding box center [502, 57] width 28 height 13
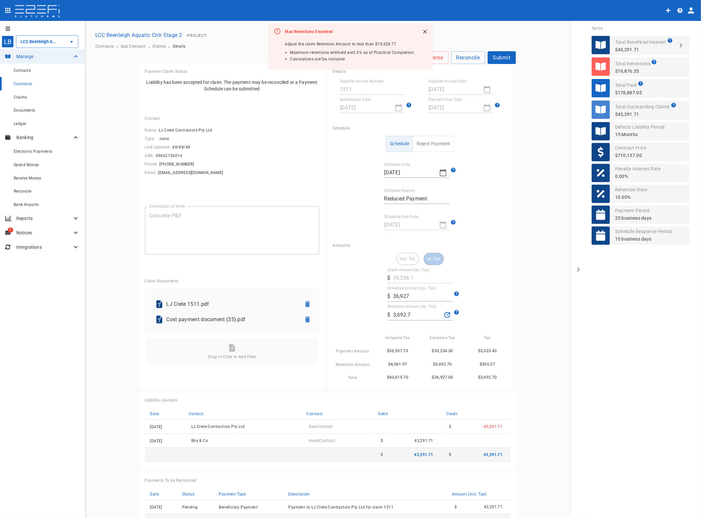
click at [20, 97] on span "Claims" at bounding box center [20, 97] width 13 height 5
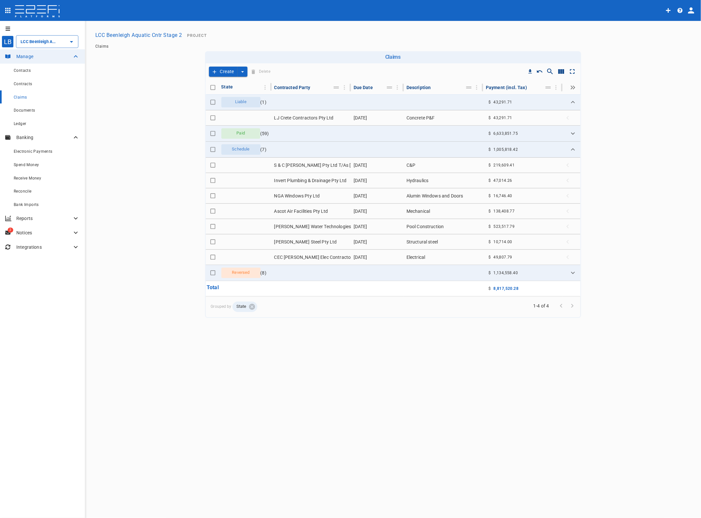
click at [24, 86] on span "Contracts" at bounding box center [23, 84] width 19 height 5
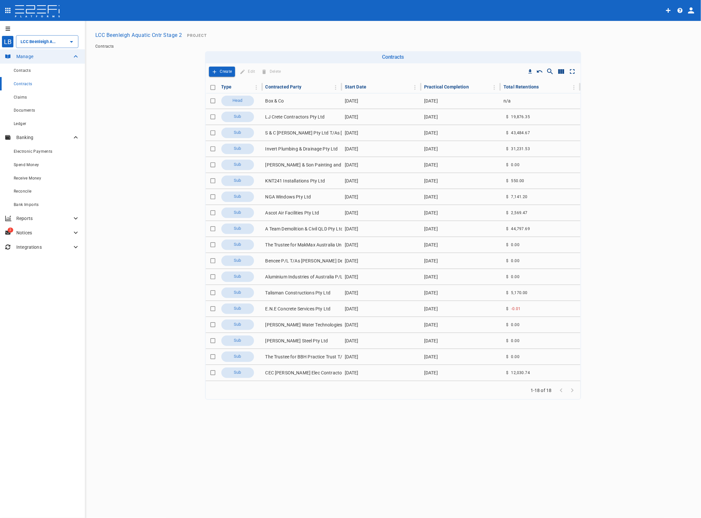
click at [282, 115] on td "LJ Crete Contractors Pty Ltd" at bounding box center [302, 117] width 79 height 16
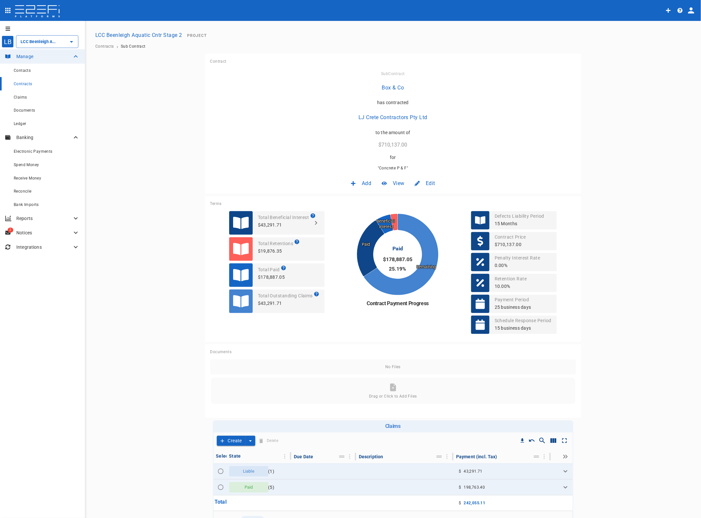
click at [430, 183] on span "Edit" at bounding box center [430, 184] width 9 height 8
click at [425, 196] on span "Contract" at bounding box center [421, 198] width 19 height 8
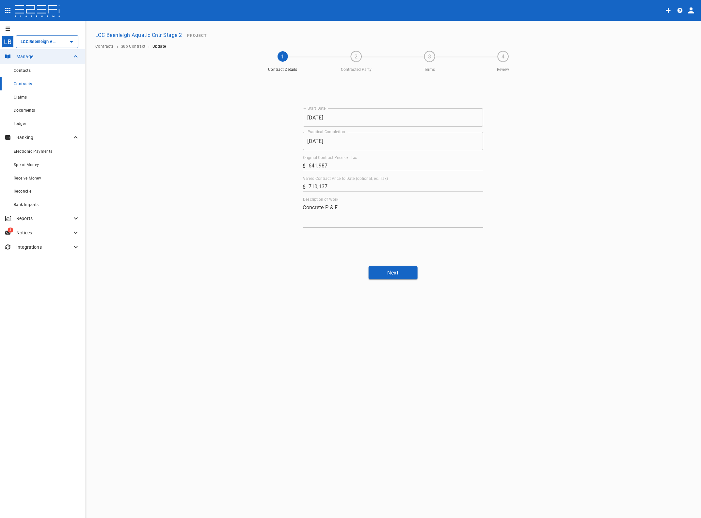
click at [310, 185] on input "710,137" at bounding box center [395, 186] width 175 height 10
type input "810,137"
click at [392, 271] on button "Next" at bounding box center [393, 272] width 49 height 13
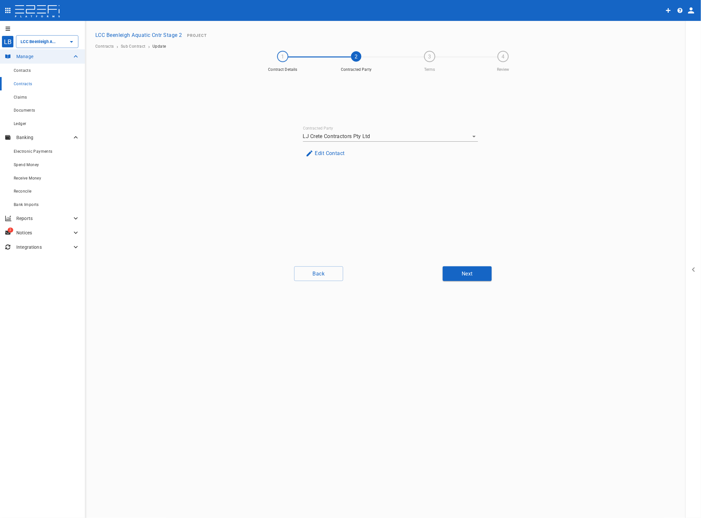
click at [469, 274] on button "Next" at bounding box center [467, 273] width 49 height 15
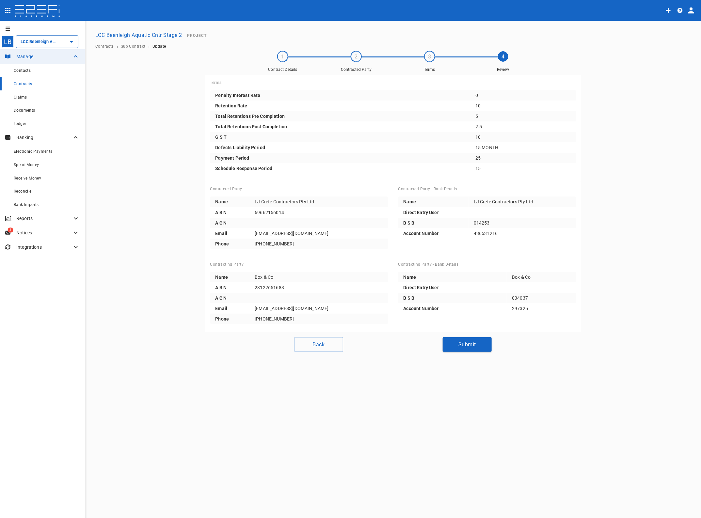
click at [467, 346] on button "Submit" at bounding box center [467, 344] width 49 height 15
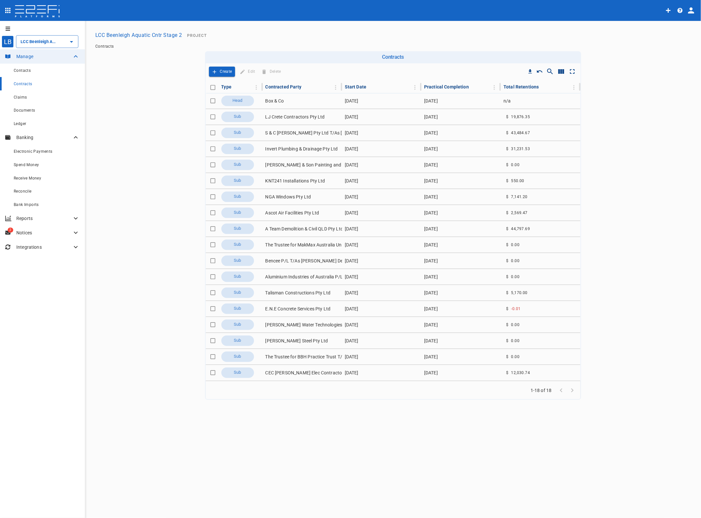
click at [24, 95] on div "Claims" at bounding box center [47, 97] width 66 height 8
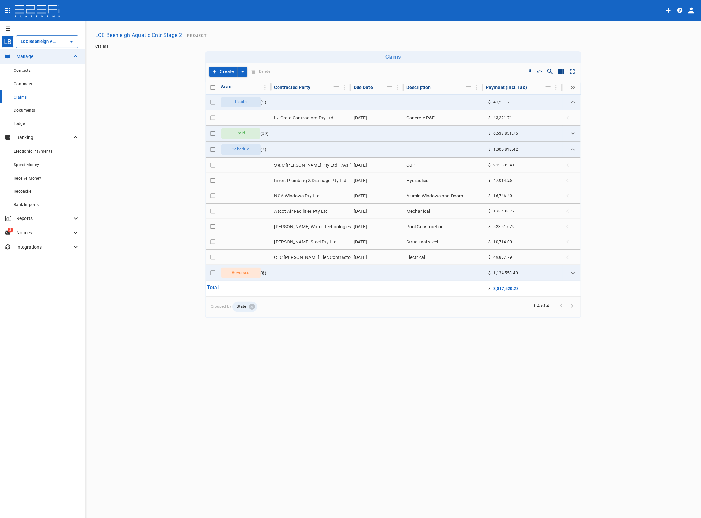
click at [304, 115] on td "LJ Crete Contractors Pty Ltd" at bounding box center [311, 117] width 79 height 15
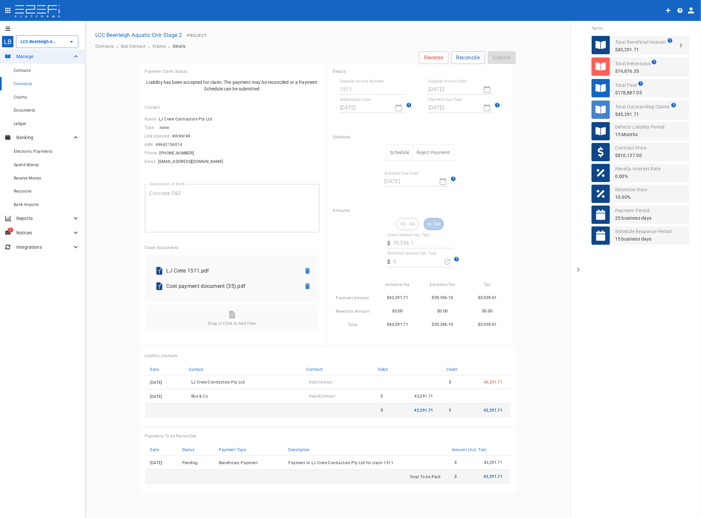
click at [394, 153] on button "Schedule" at bounding box center [399, 153] width 27 height 16
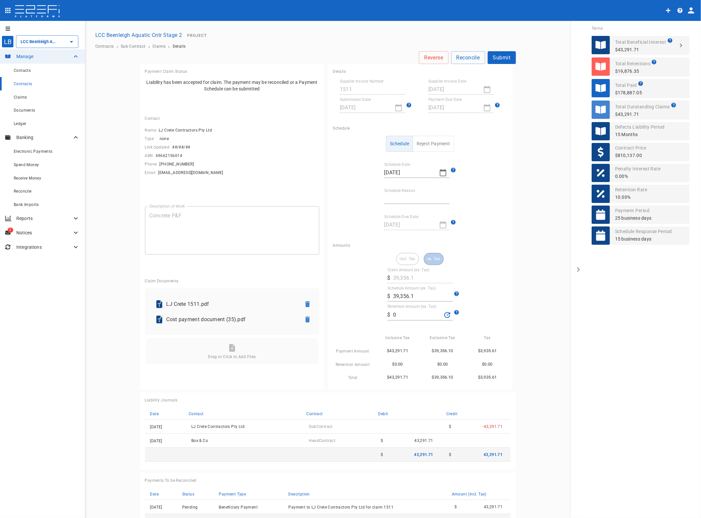
click at [392, 197] on input "Schedule Reason" at bounding box center [416, 199] width 65 height 10
type input "Reduced Payment"
drag, startPoint x: 382, startPoint y: 296, endPoint x: 330, endPoint y: 296, distance: 51.9
click at [337, 296] on div "incl. Tax ex. Tax Claim Amount (ex. Tax) ​ $ 39,356.1 Schedule Amount (ex. Tax)…" at bounding box center [420, 317] width 174 height 129
drag, startPoint x: 412, startPoint y: 294, endPoint x: 415, endPoint y: 295, distance: 3.3
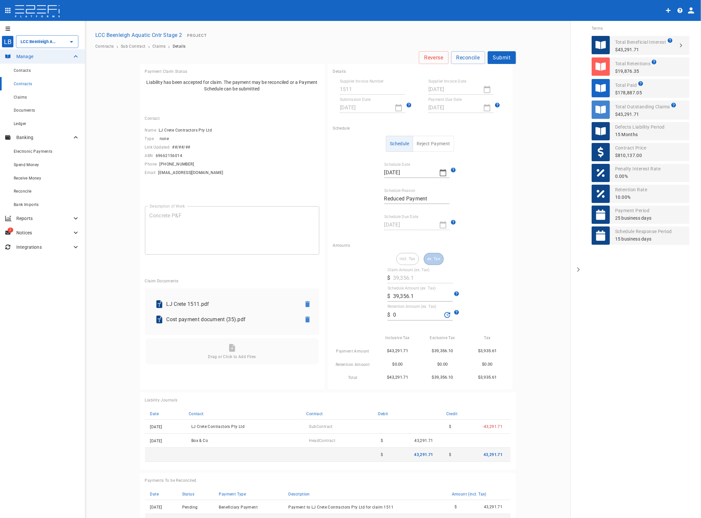
click at [412, 294] on input "39,356.1" at bounding box center [423, 296] width 60 height 10
type input "36,927"
drag, startPoint x: 397, startPoint y: 317, endPoint x: 376, endPoint y: 317, distance: 20.6
click at [376, 317] on div "incl. Tax ex. Tax Claim Amount (ex. Tax) ​ $ 39,356.1 Schedule Amount (ex. Tax)…" at bounding box center [420, 317] width 174 height 129
type input "3,692.7"
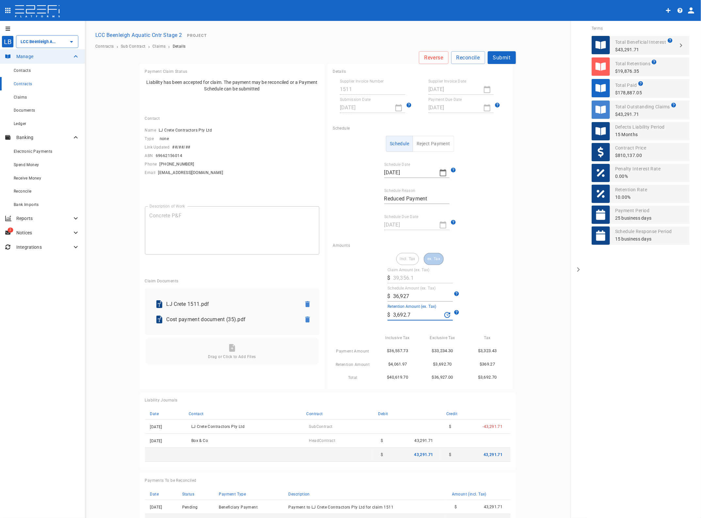
click at [536, 292] on main "Reverse Reconcile Submit Payment Claim Status Liability has been accepted for c…" at bounding box center [328, 293] width 470 height 485
click at [494, 55] on button "Submit" at bounding box center [502, 57] width 28 height 13
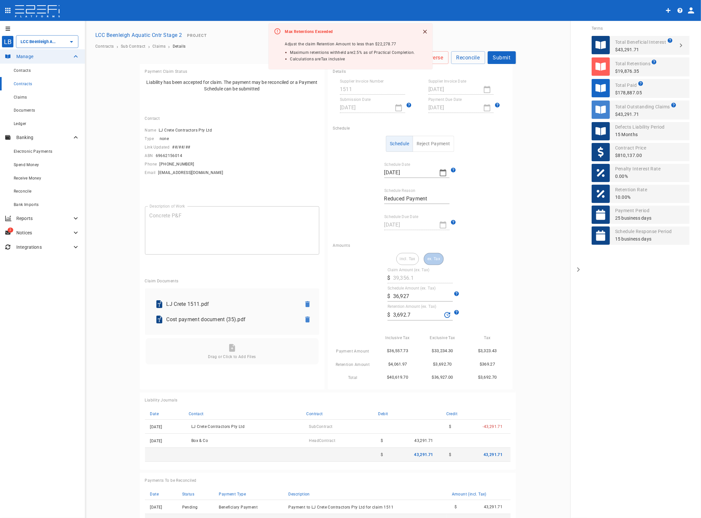
click at [20, 84] on span "Contracts" at bounding box center [23, 84] width 19 height 5
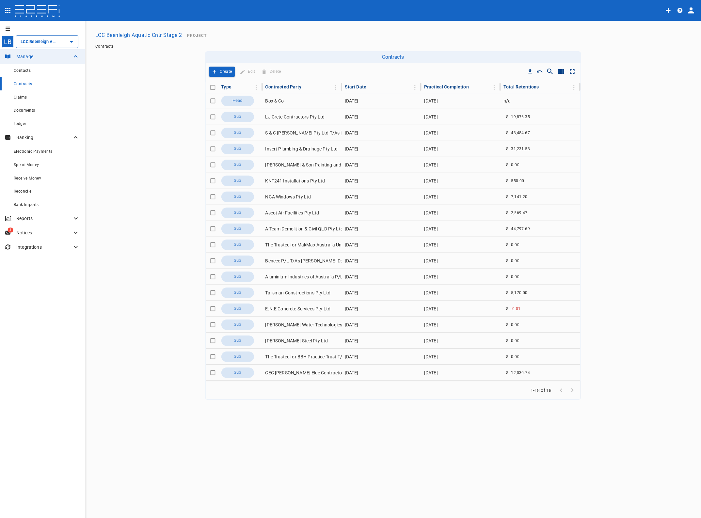
click at [282, 118] on td "LJ Crete Contractors Pty Ltd" at bounding box center [302, 117] width 79 height 16
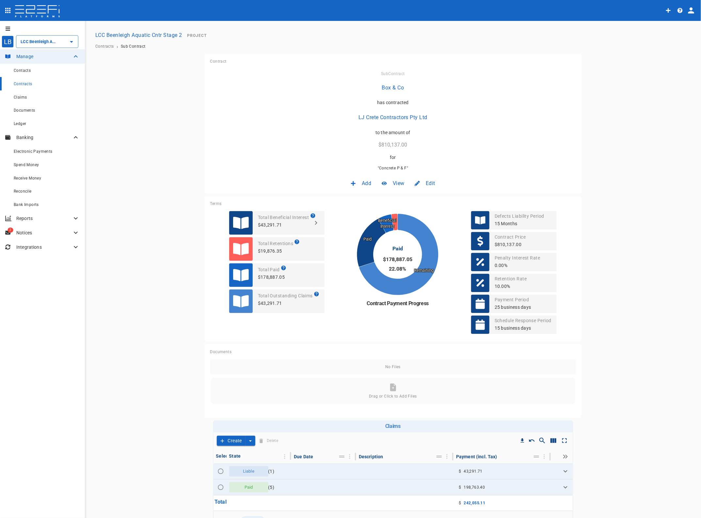
click at [427, 183] on span "Edit" at bounding box center [430, 184] width 9 height 8
click at [423, 198] on span "Contract" at bounding box center [421, 198] width 19 height 8
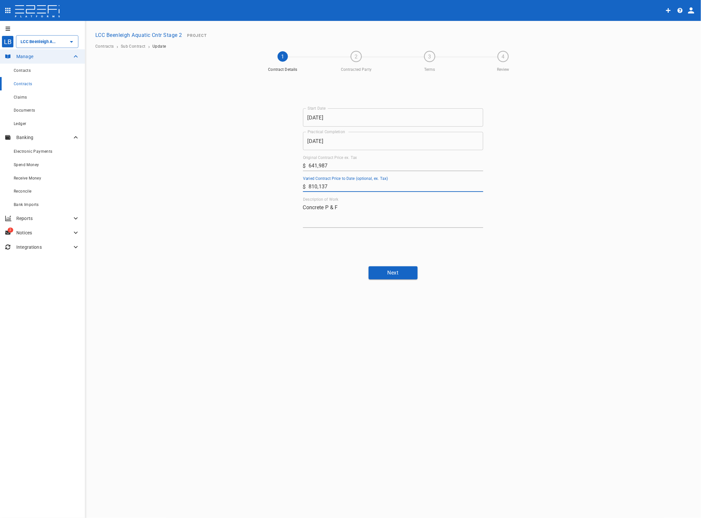
click at [309, 188] on input "810,137" at bounding box center [395, 186] width 175 height 10
type input "710,137"
click at [398, 272] on button "Next" at bounding box center [393, 272] width 49 height 13
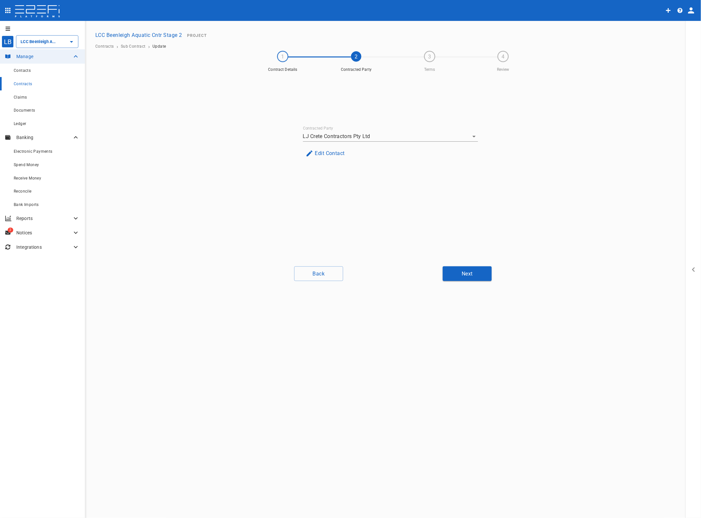
click at [465, 272] on button "Next" at bounding box center [467, 273] width 49 height 15
click at [467, 272] on button "Next" at bounding box center [467, 273] width 49 height 15
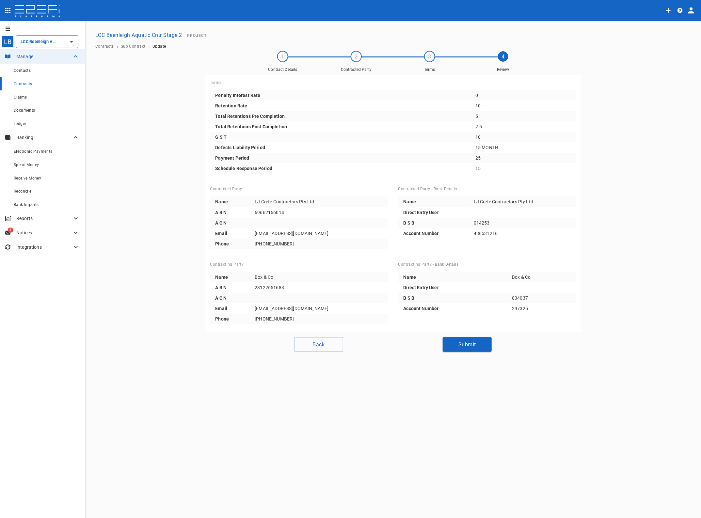
click at [471, 344] on button "Submit" at bounding box center [467, 344] width 49 height 15
